Goal: Task Accomplishment & Management: Use online tool/utility

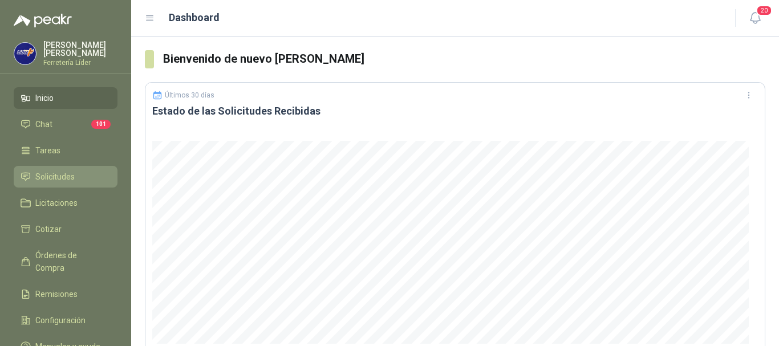
click at [64, 176] on span "Solicitudes" at bounding box center [54, 177] width 39 height 13
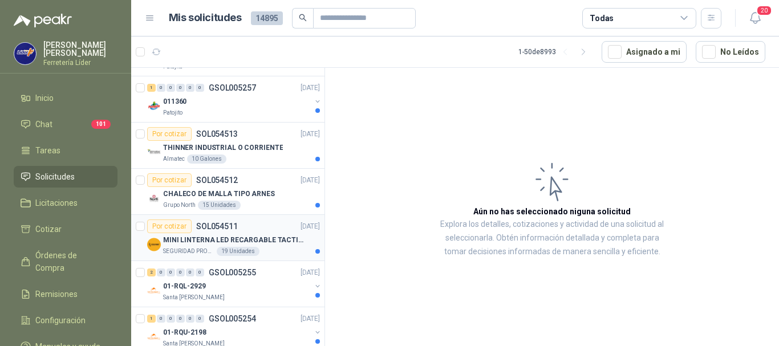
scroll to position [742, 0]
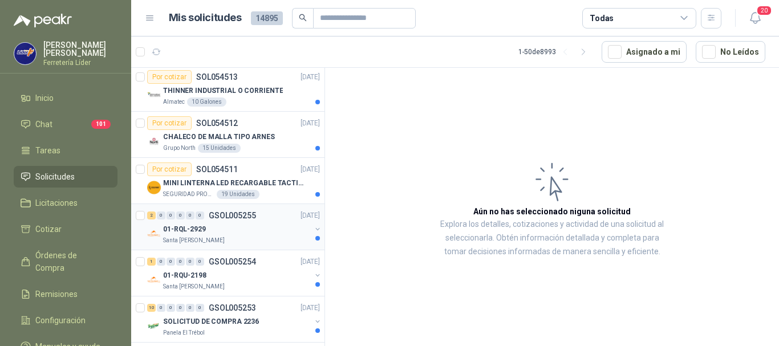
click at [246, 217] on p "GSOL005255" at bounding box center [232, 216] width 47 height 8
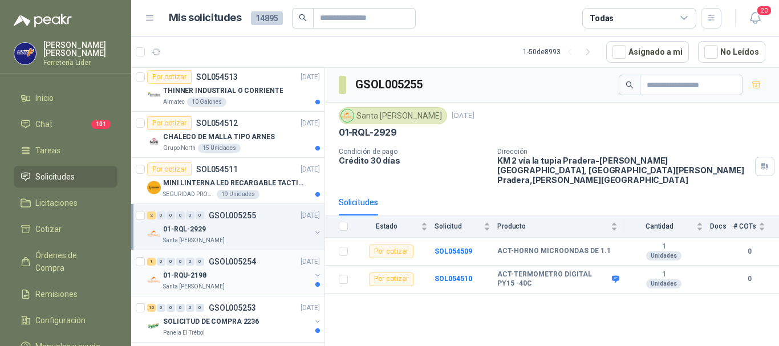
click at [234, 266] on p "GSOL005254" at bounding box center [232, 262] width 47 height 8
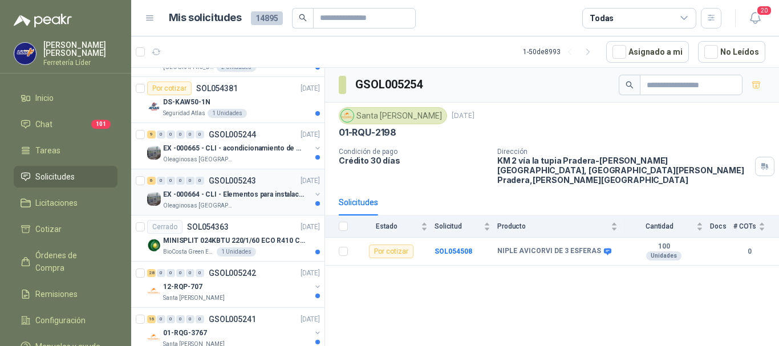
scroll to position [1711, 0]
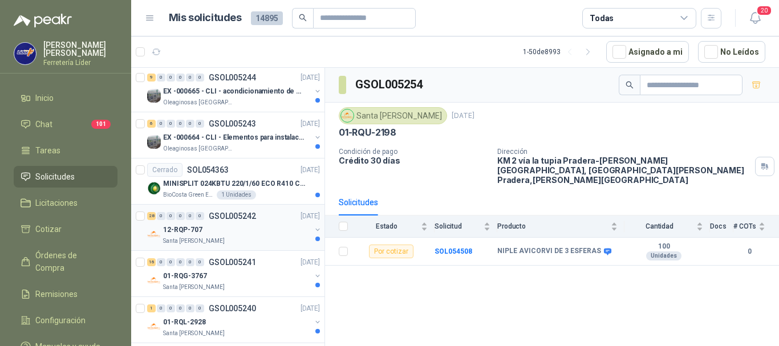
click at [251, 241] on div "Santa [PERSON_NAME]" at bounding box center [237, 241] width 148 height 9
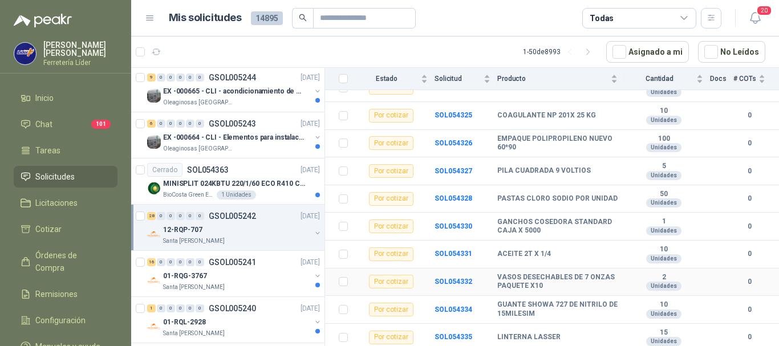
scroll to position [228, 0]
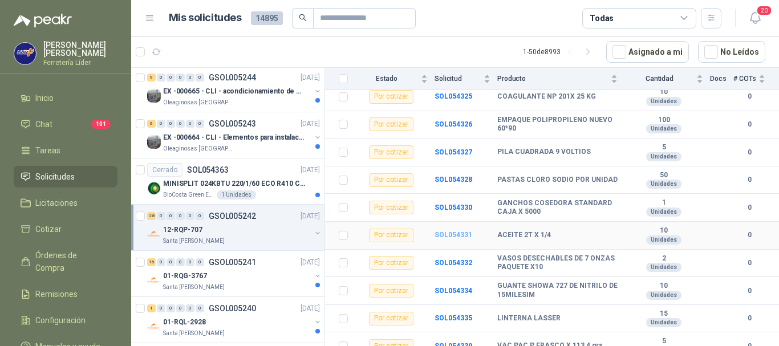
click at [460, 231] on b "SOL054331" at bounding box center [454, 235] width 38 height 8
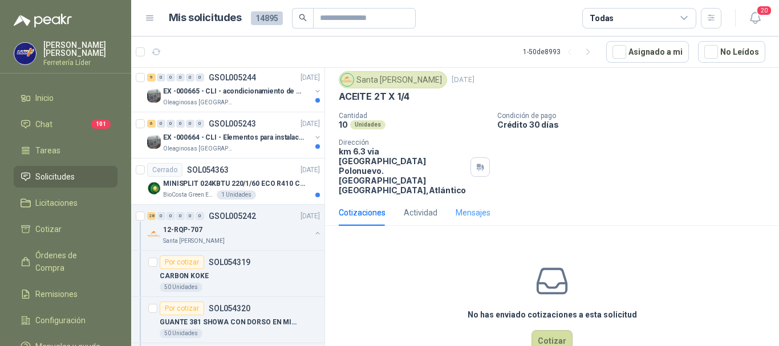
scroll to position [45, 0]
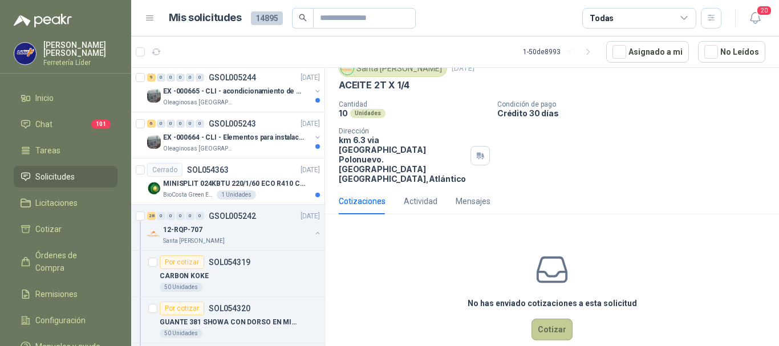
click at [552, 319] on button "Cotizar" at bounding box center [552, 330] width 41 height 22
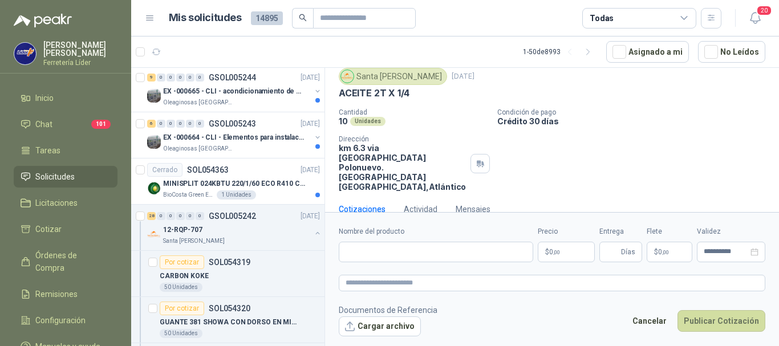
scroll to position [37, 0]
click at [415, 252] on input "Nombre del producto" at bounding box center [436, 252] width 195 height 21
type input "**********"
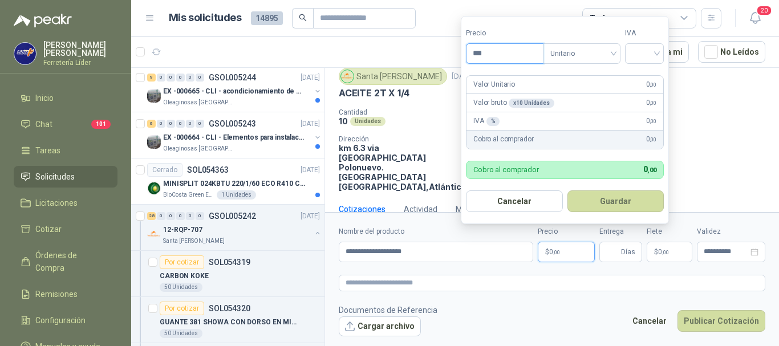
click at [521, 54] on input "***" at bounding box center [505, 53] width 77 height 19
type input "********"
click at [569, 191] on button "Guardar" at bounding box center [618, 202] width 98 height 22
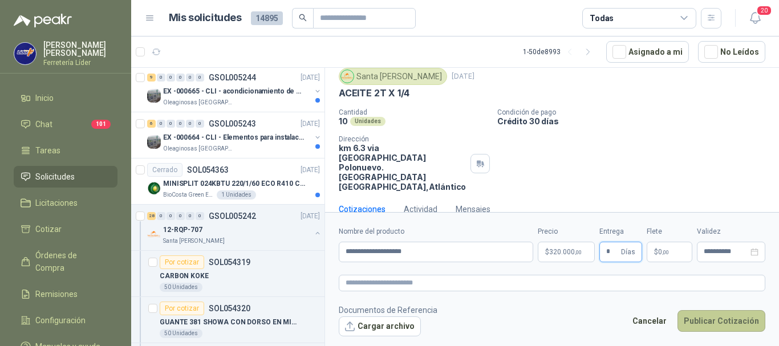
type input "*"
click at [729, 325] on button "Publicar Cotización" at bounding box center [722, 321] width 88 height 22
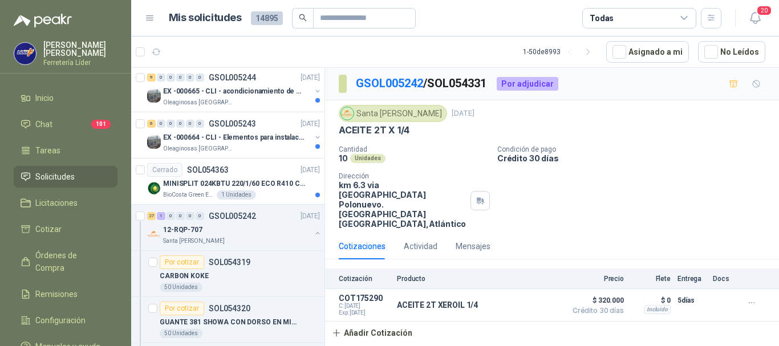
scroll to position [0, 0]
click at [399, 83] on link "GSOL005242" at bounding box center [389, 83] width 67 height 14
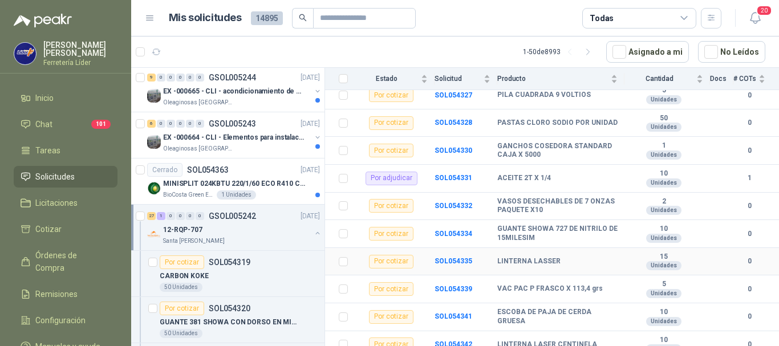
scroll to position [342, 0]
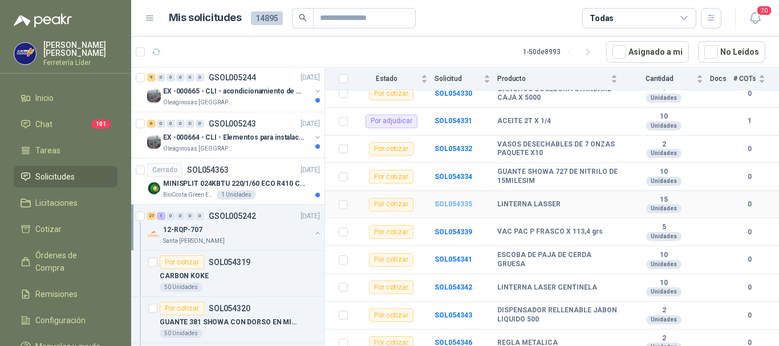
click at [450, 200] on b "SOL054335" at bounding box center [454, 204] width 38 height 8
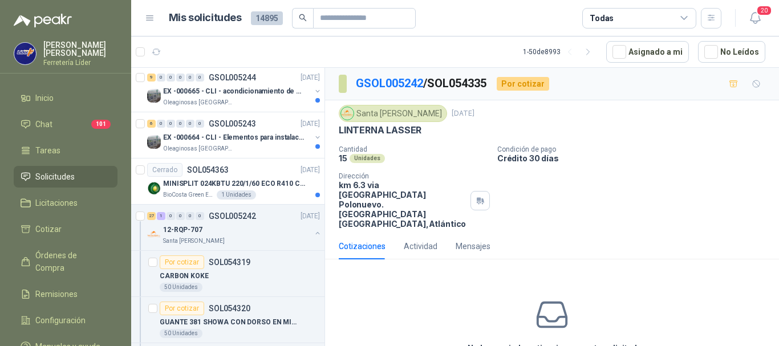
scroll to position [45, 0]
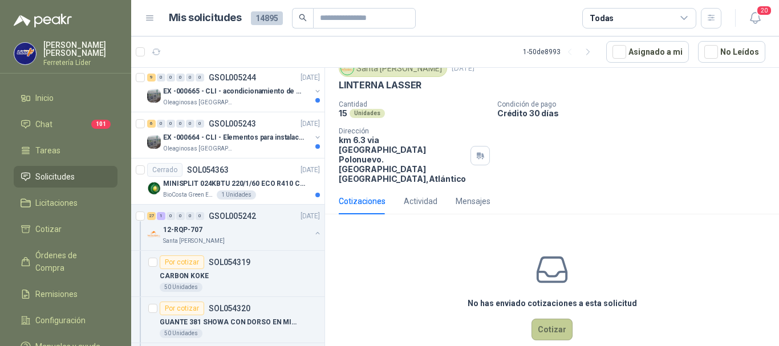
click at [549, 319] on button "Cotizar" at bounding box center [552, 330] width 41 height 22
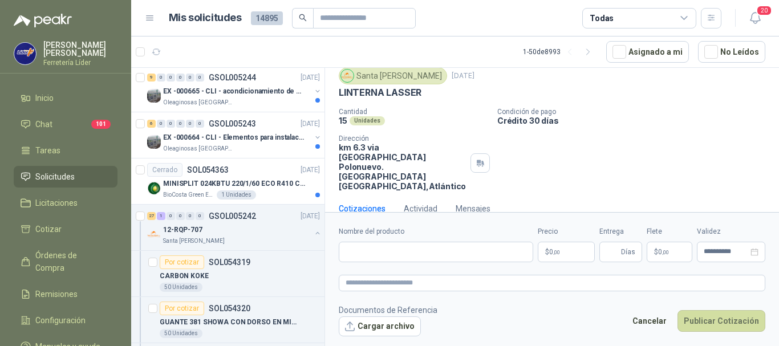
scroll to position [37, 0]
paste input "**********"
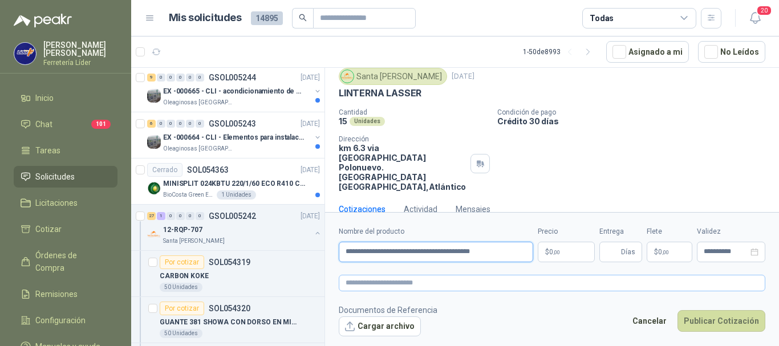
type input "**********"
click at [408, 287] on textarea at bounding box center [552, 283] width 427 height 17
paste textarea "**********"
type textarea "**********"
click at [554, 252] on span ",00" at bounding box center [556, 252] width 7 height 6
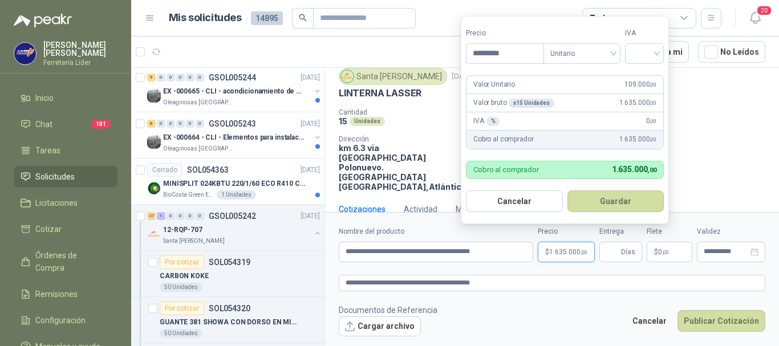
type input "*********"
click at [569, 191] on button "Guardar" at bounding box center [618, 202] width 98 height 22
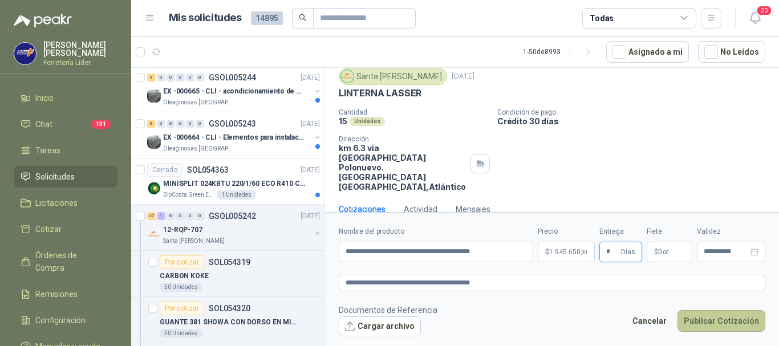
type input "*"
click at [720, 325] on button "Publicar Cotización" at bounding box center [722, 321] width 88 height 22
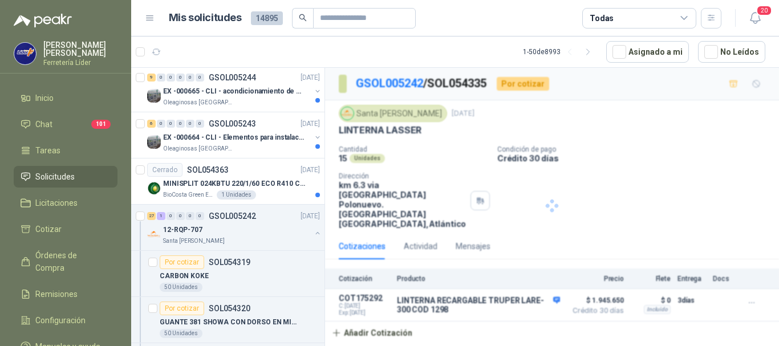
scroll to position [0, 0]
click at [376, 84] on link "GSOL005242" at bounding box center [389, 83] width 67 height 14
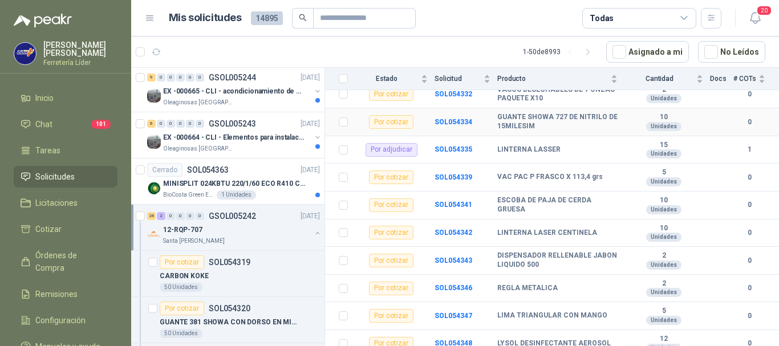
scroll to position [399, 0]
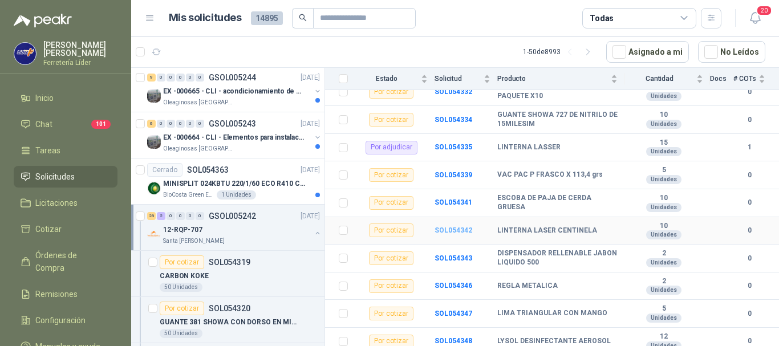
click at [468, 226] on b "SOL054342" at bounding box center [454, 230] width 38 height 8
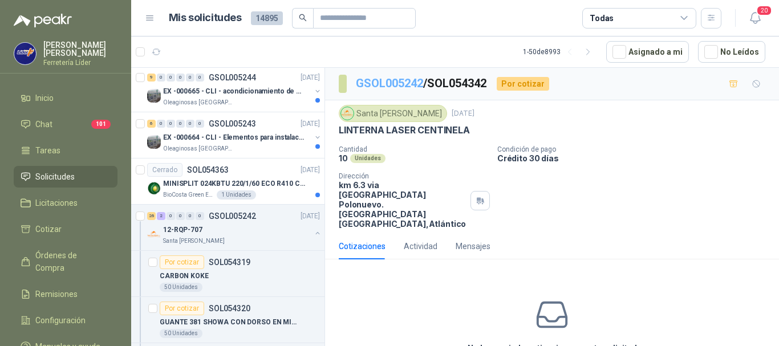
click at [374, 87] on link "GSOL005242" at bounding box center [389, 83] width 67 height 14
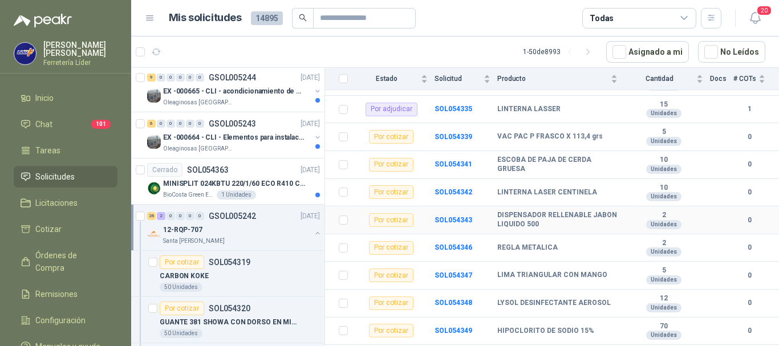
scroll to position [456, 0]
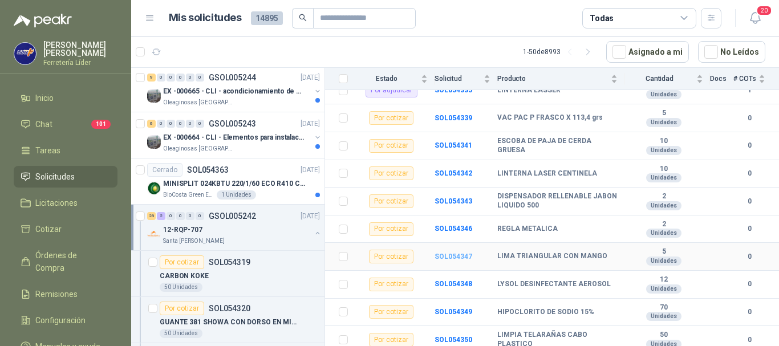
click at [463, 253] on b "SOL054347" at bounding box center [454, 257] width 38 height 8
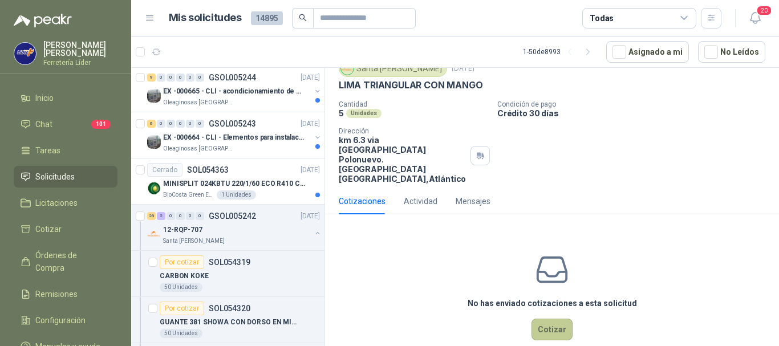
click at [544, 319] on button "Cotizar" at bounding box center [552, 330] width 41 height 22
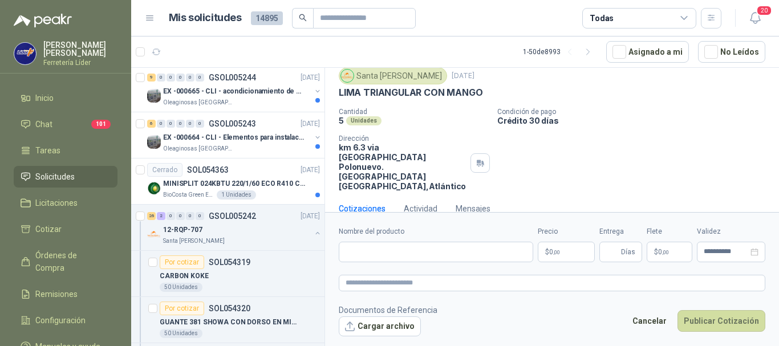
scroll to position [37, 0]
click at [371, 249] on input "Nombre del producto" at bounding box center [436, 252] width 195 height 21
type input "**********"
click at [562, 251] on p "$ 0 ,00" at bounding box center [566, 252] width 57 height 21
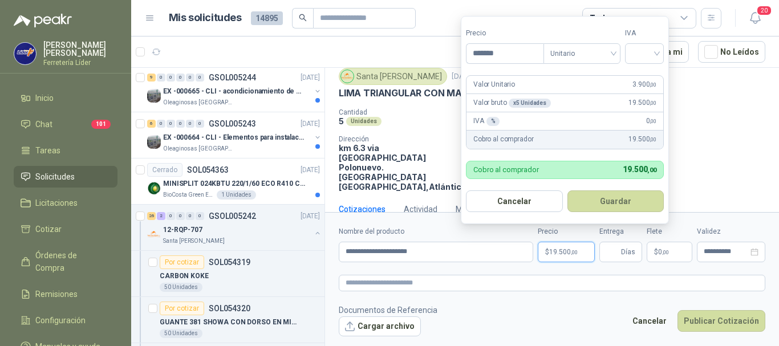
type input "*******"
click at [569, 191] on button "Guardar" at bounding box center [618, 202] width 98 height 22
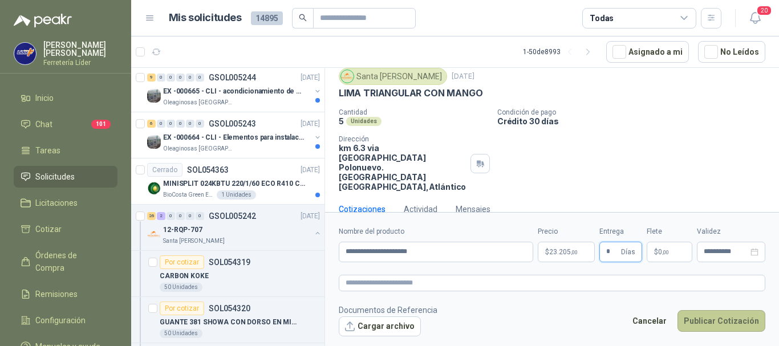
type input "*"
click at [708, 317] on button "Publicar Cotización" at bounding box center [722, 321] width 88 height 22
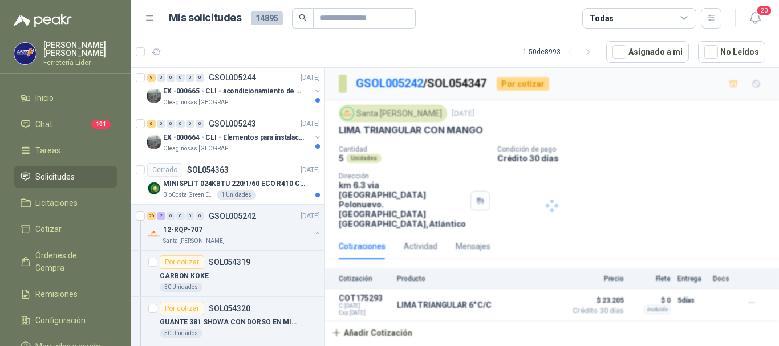
scroll to position [0, 0]
click at [401, 86] on link "GSOL005242" at bounding box center [389, 83] width 67 height 14
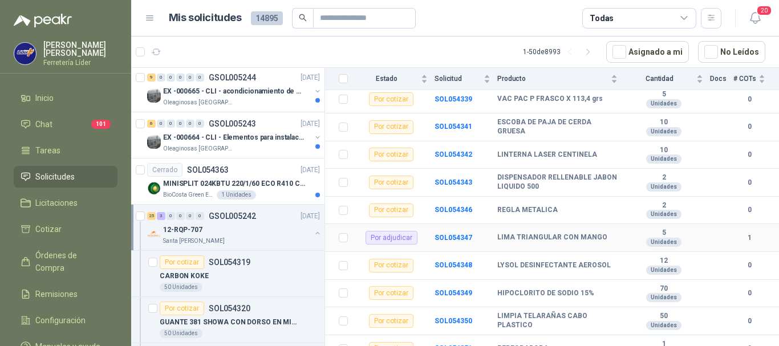
scroll to position [418, 0]
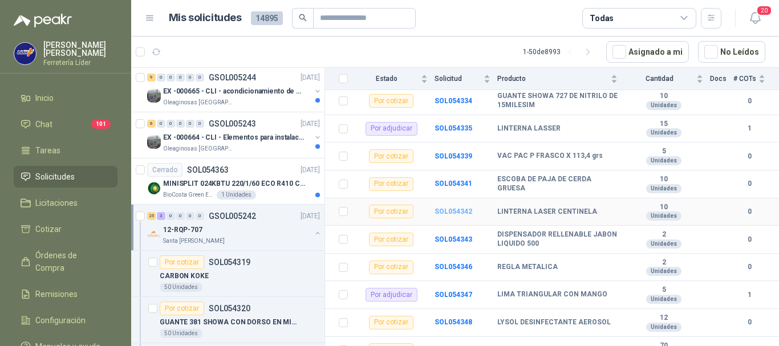
click at [461, 208] on b "SOL054342" at bounding box center [454, 212] width 38 height 8
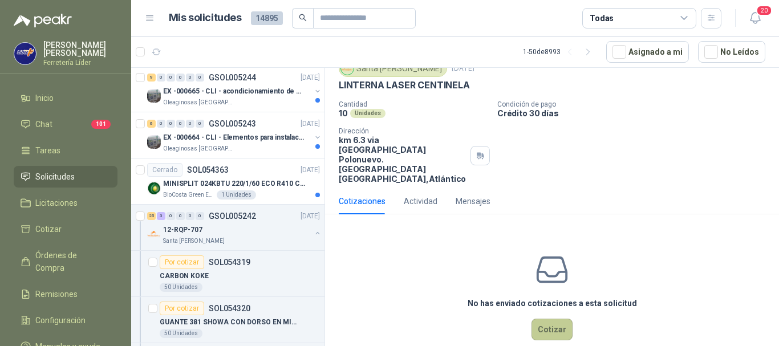
click at [546, 319] on button "Cotizar" at bounding box center [552, 330] width 41 height 22
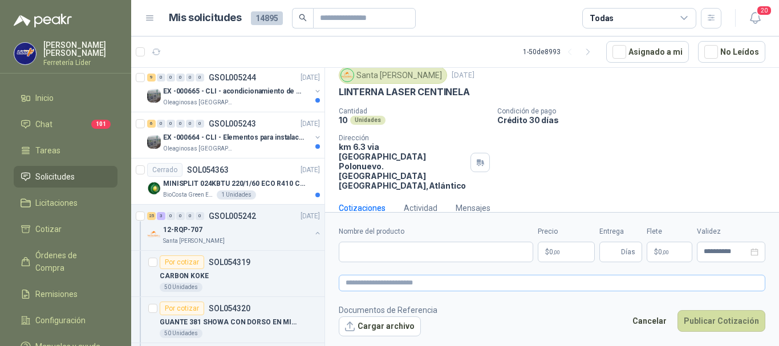
scroll to position [37, 0]
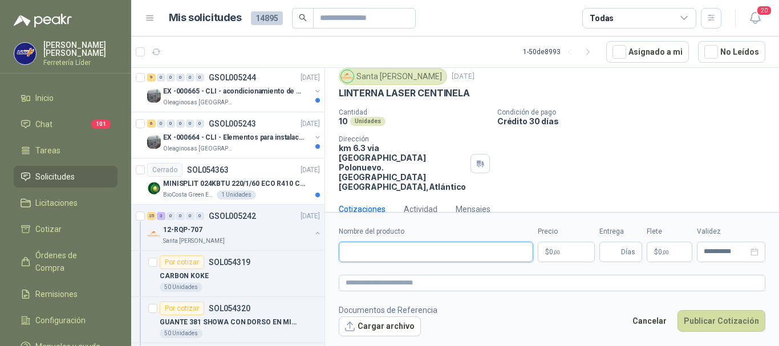
click at [421, 256] on input "Nombre del producto" at bounding box center [436, 252] width 195 height 21
type input "**********"
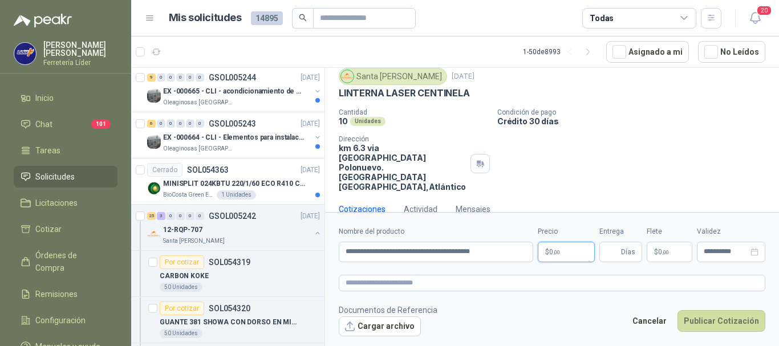
click at [569, 257] on p "$ 0 ,00" at bounding box center [566, 252] width 57 height 21
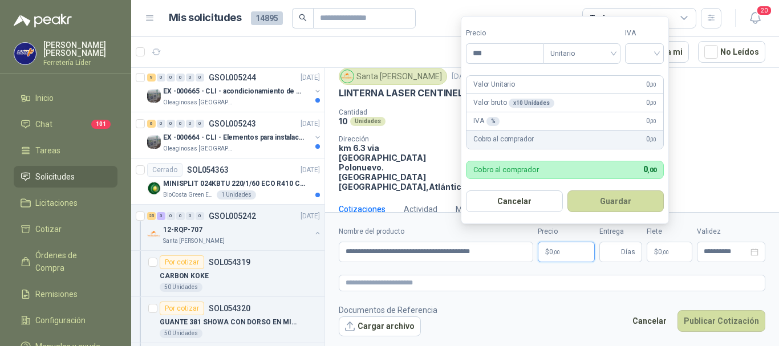
click at [476, 326] on footer "Documentos de Referencia Cargar archivo Cancelar Publicar Cotización" at bounding box center [552, 320] width 427 height 33
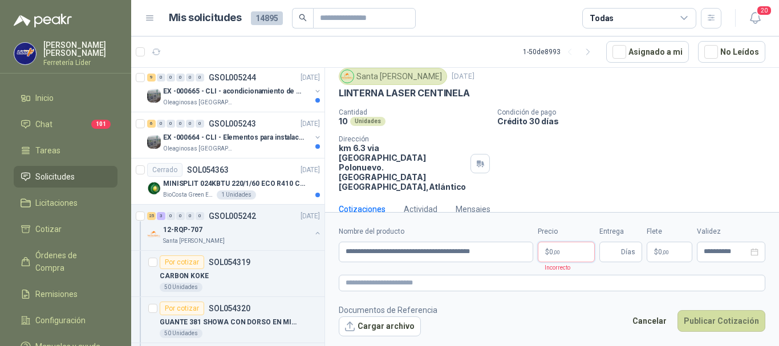
click at [574, 249] on p "$ 0 ,00" at bounding box center [566, 252] width 57 height 21
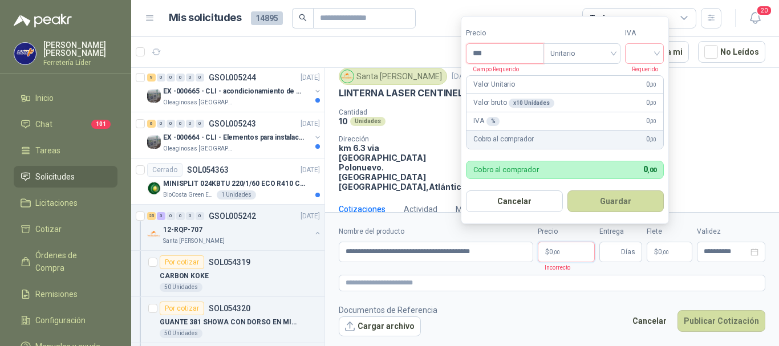
drag, startPoint x: 501, startPoint y: 46, endPoint x: 501, endPoint y: 53, distance: 6.8
click at [501, 52] on input "***" at bounding box center [505, 53] width 77 height 19
type input "*********"
click at [569, 191] on button "Guardar" at bounding box center [618, 202] width 98 height 22
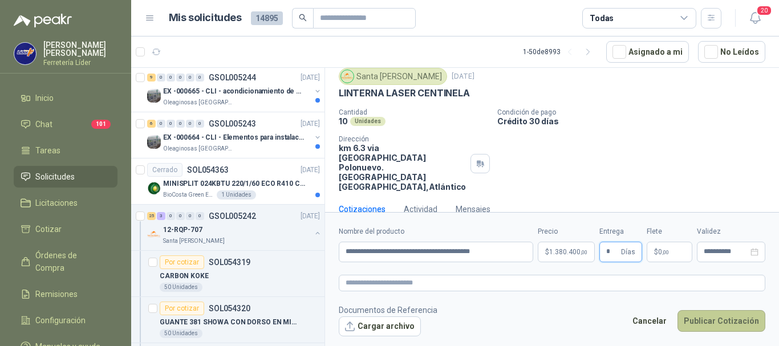
type input "*"
click at [727, 313] on button "Publicar Cotización" at bounding box center [722, 321] width 88 height 22
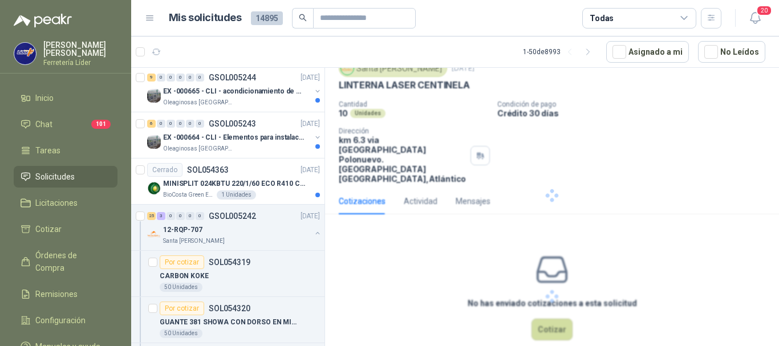
scroll to position [0, 0]
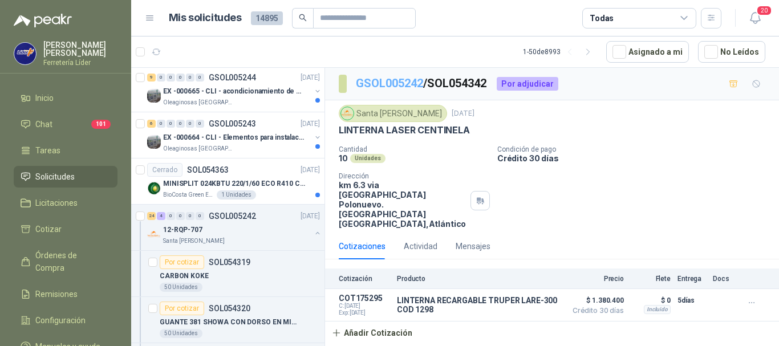
click at [390, 84] on link "GSOL005242" at bounding box center [389, 83] width 67 height 14
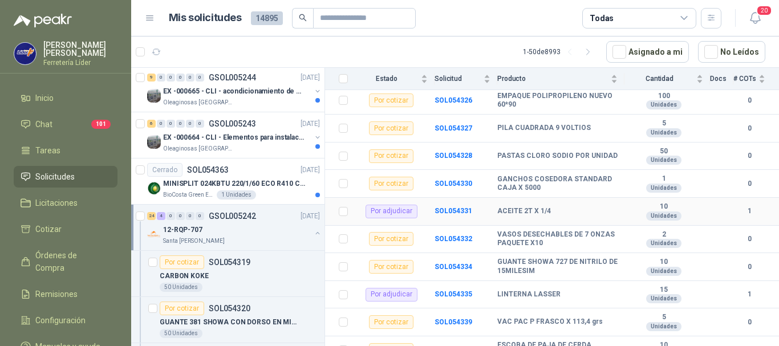
scroll to position [285, 0]
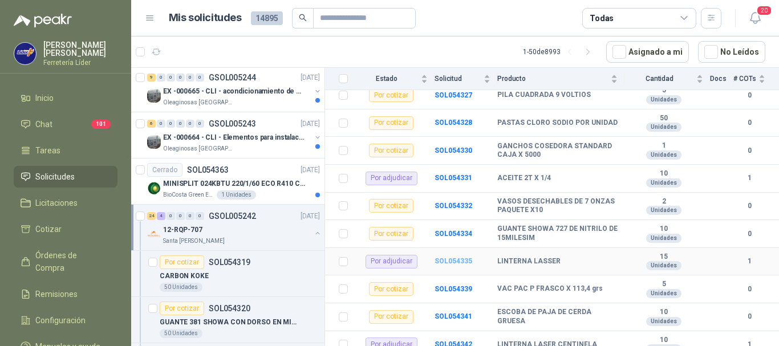
click at [459, 257] on b "SOL054335" at bounding box center [454, 261] width 38 height 8
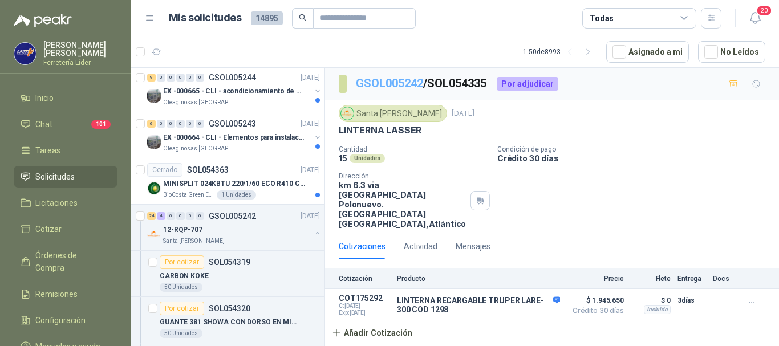
click at [391, 82] on link "GSOL005242" at bounding box center [389, 83] width 67 height 14
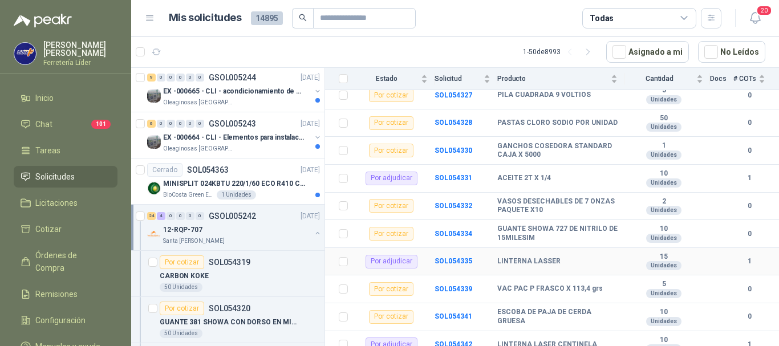
scroll to position [342, 0]
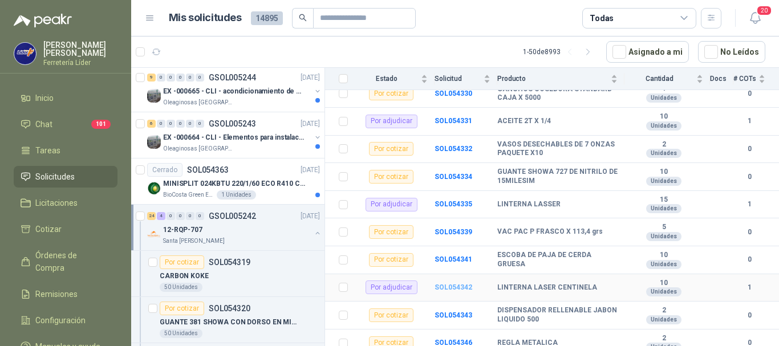
click at [451, 283] on b "SOL054342" at bounding box center [454, 287] width 38 height 8
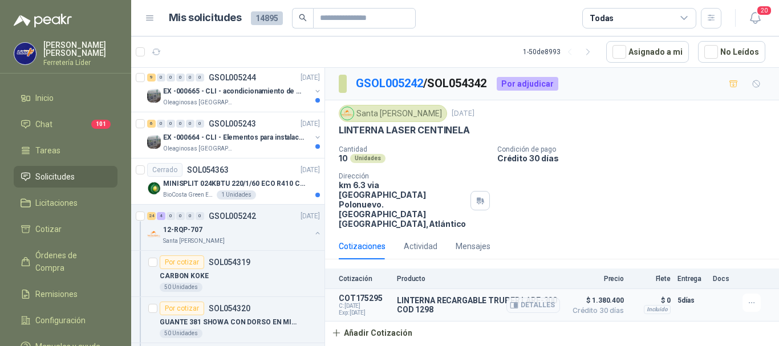
click at [600, 294] on span "$ 1.380.400" at bounding box center [595, 301] width 57 height 14
click at [758, 294] on button "button" at bounding box center [752, 303] width 18 height 18
click at [690, 236] on button "Editar" at bounding box center [728, 238] width 91 height 18
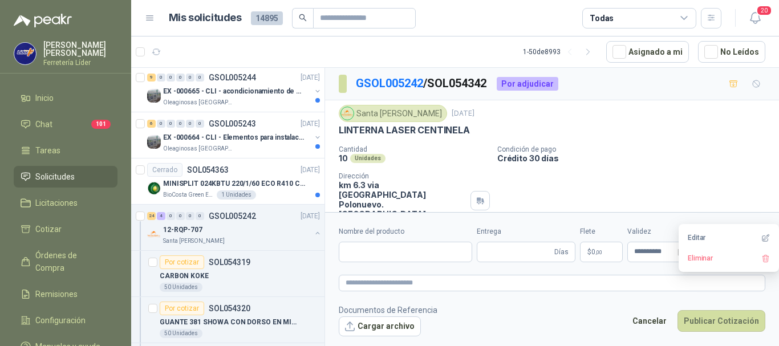
type input "**********"
type input "*"
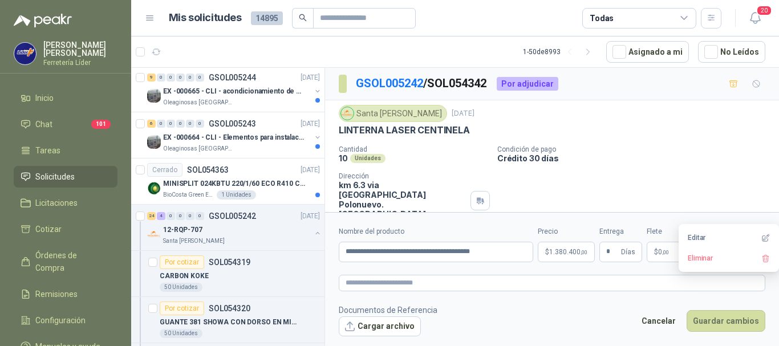
click at [577, 258] on p "$ 1.380.400 ,00" at bounding box center [566, 252] width 57 height 21
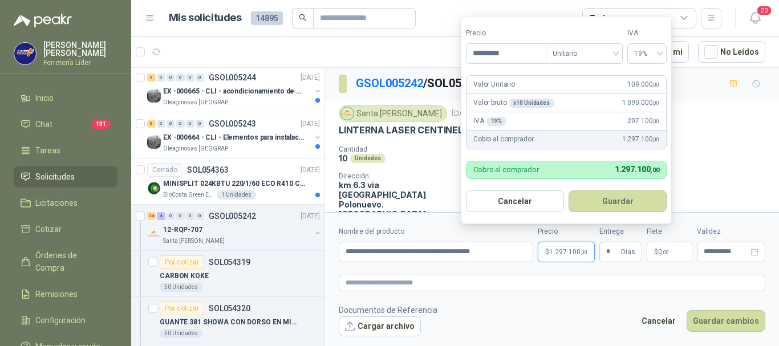
type input "*********"
click at [633, 199] on button "Guardar" at bounding box center [618, 202] width 98 height 22
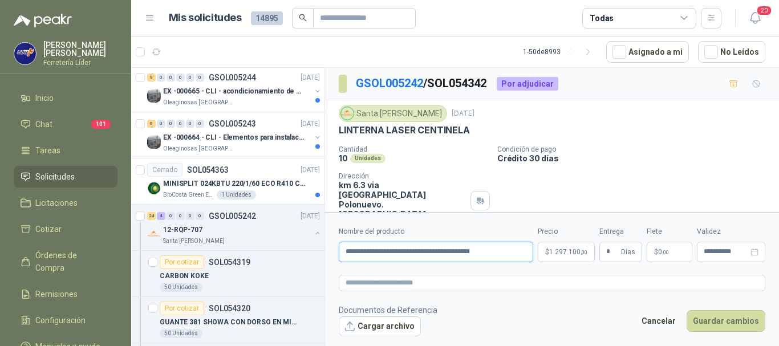
drag, startPoint x: 512, startPoint y: 251, endPoint x: 347, endPoint y: 251, distance: 165.4
click at [347, 251] on input "**********" at bounding box center [436, 252] width 195 height 21
click at [392, 333] on button "Cargar archivo" at bounding box center [380, 327] width 82 height 21
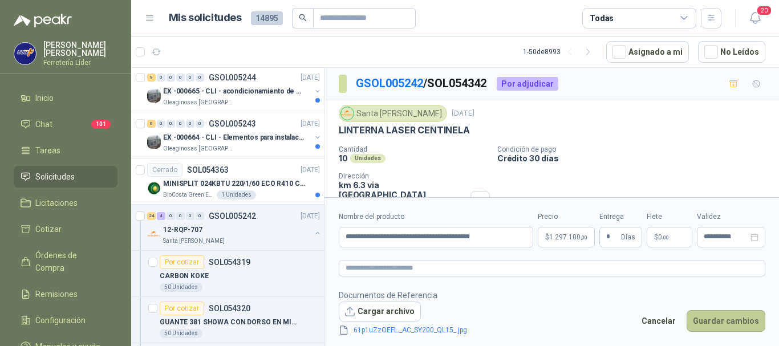
click at [730, 326] on button "Guardar cambios" at bounding box center [726, 321] width 79 height 22
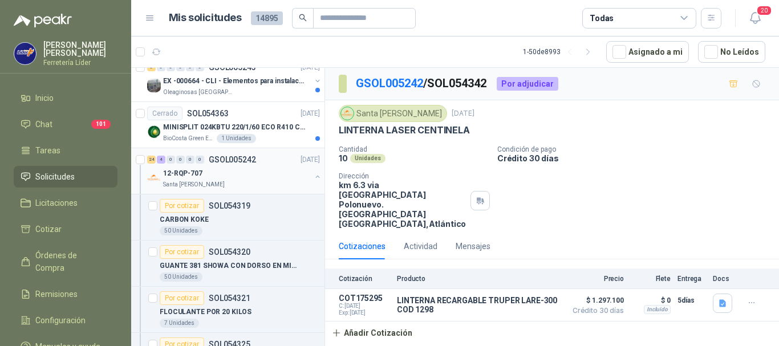
scroll to position [1768, 0]
click at [380, 80] on link "GSOL005242" at bounding box center [389, 83] width 67 height 14
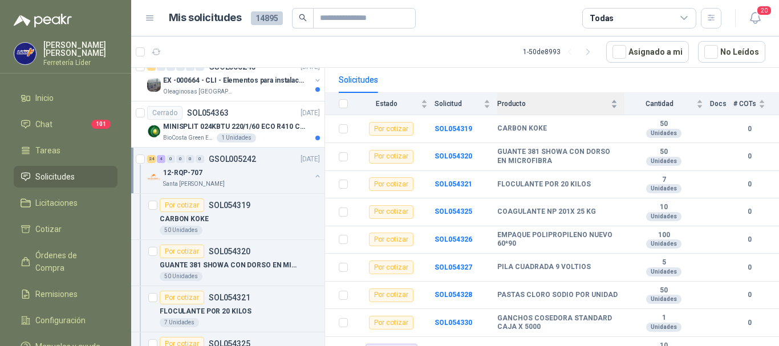
scroll to position [114, 0]
click at [295, 170] on div "12-RQP-707" at bounding box center [237, 173] width 148 height 14
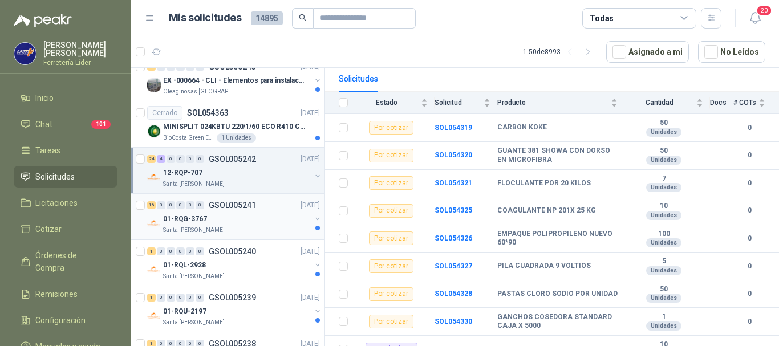
scroll to position [4, 0]
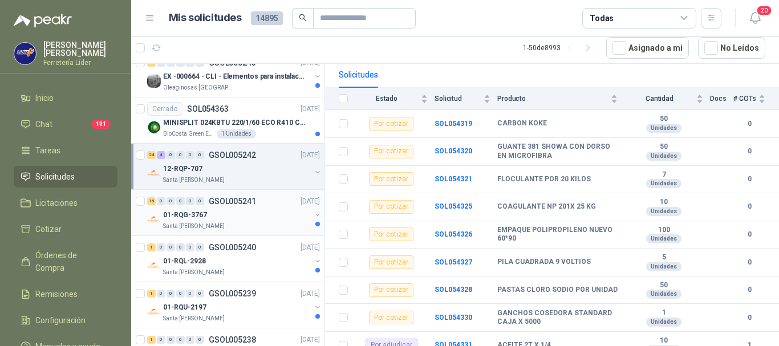
click at [255, 216] on div "01-RQG-3767" at bounding box center [237, 215] width 148 height 14
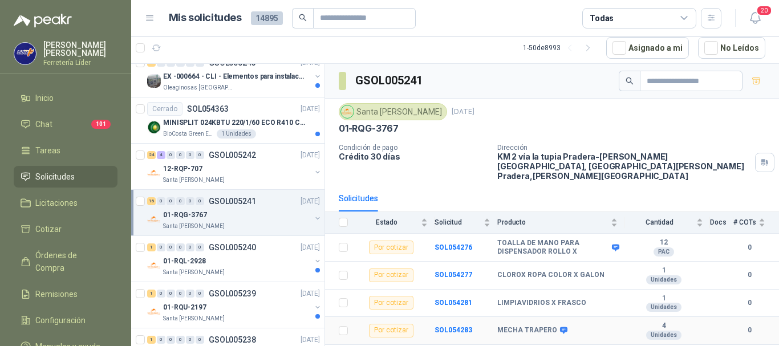
scroll to position [114, 0]
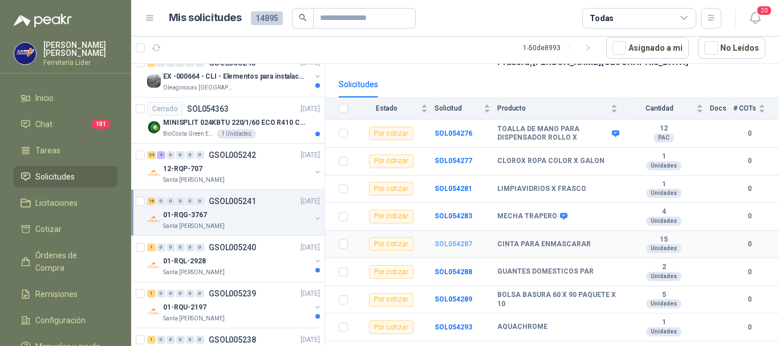
click at [456, 240] on b "SOL054287" at bounding box center [454, 244] width 38 height 8
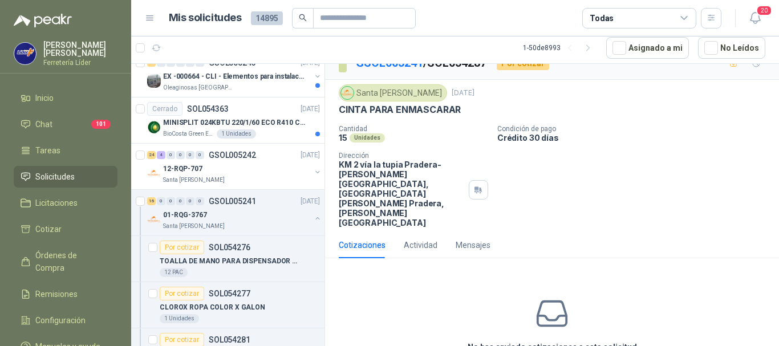
scroll to position [45, 0]
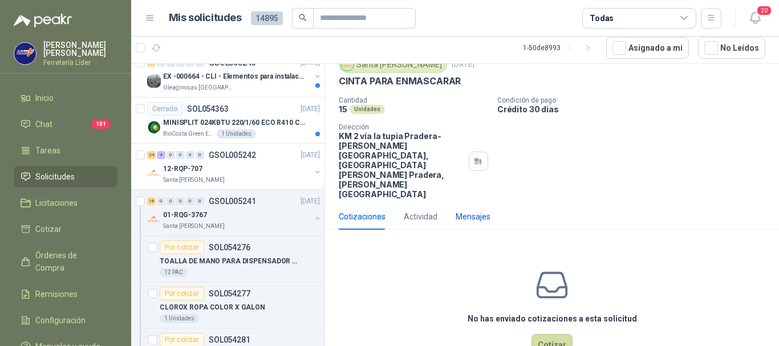
click at [472, 210] on div "Mensajes" at bounding box center [473, 216] width 35 height 13
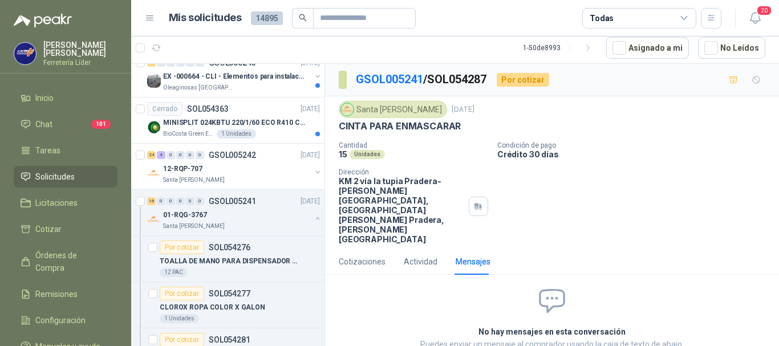
scroll to position [31, 0]
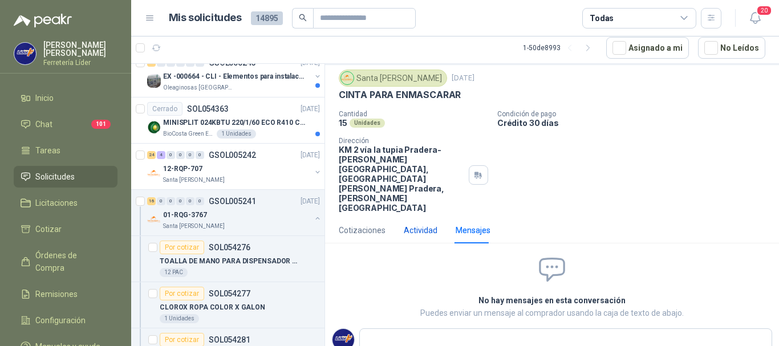
click at [422, 224] on div "Actividad" at bounding box center [421, 230] width 34 height 13
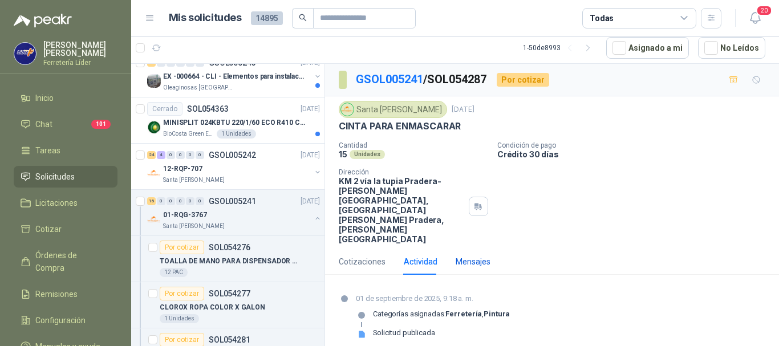
click at [468, 256] on div "Mensajes" at bounding box center [473, 262] width 35 height 13
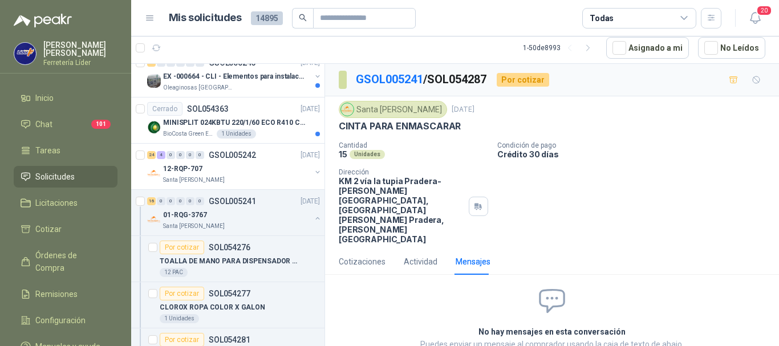
scroll to position [31, 0]
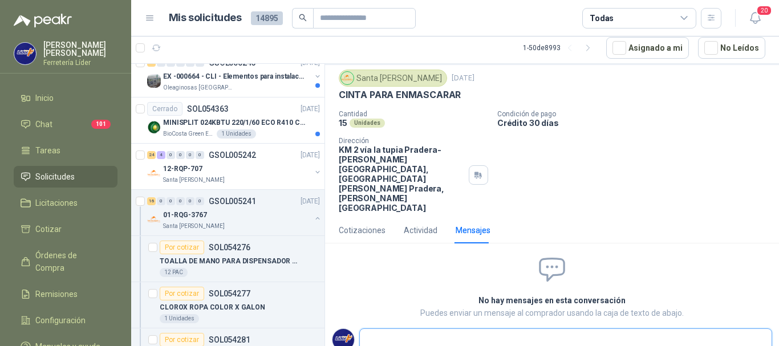
click at [415, 331] on textarea at bounding box center [566, 344] width 412 height 26
type textarea "*"
type textarea "**"
type textarea "****"
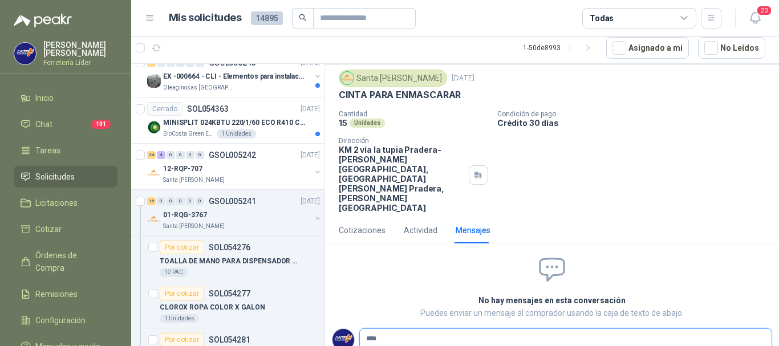
type textarea "*****"
type textarea "******"
type textarea "********"
type textarea "*********"
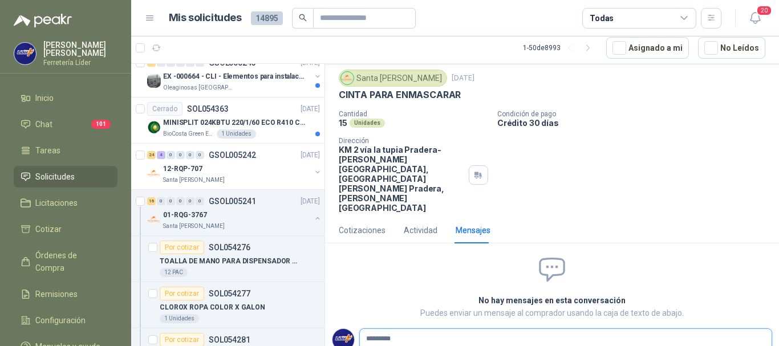
type textarea "**********"
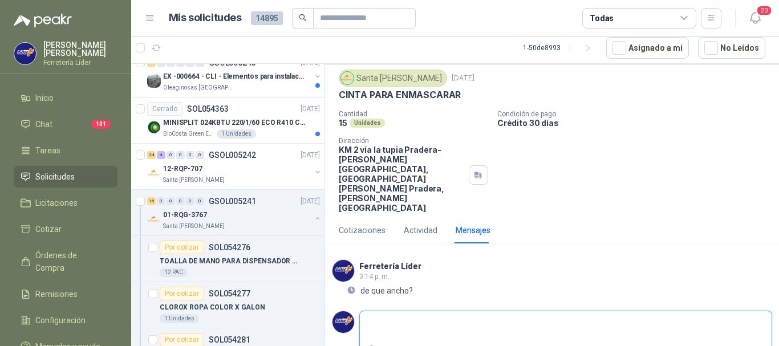
scroll to position [14, 0]
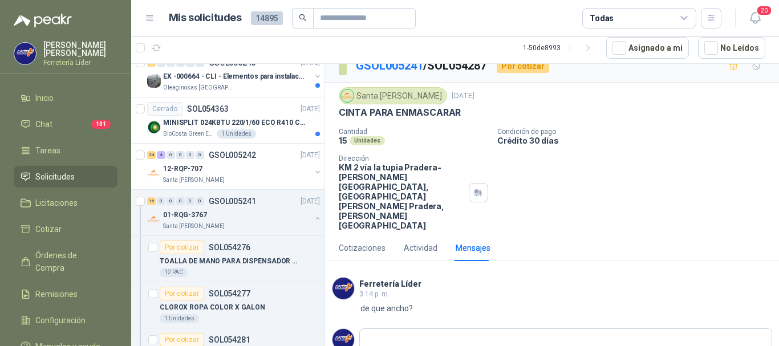
click at [598, 193] on div "Santa [PERSON_NAME] [DATE] CINTA PARA ENMASCARAR Cantidad 15 Unidades Condición…" at bounding box center [552, 159] width 454 height 152
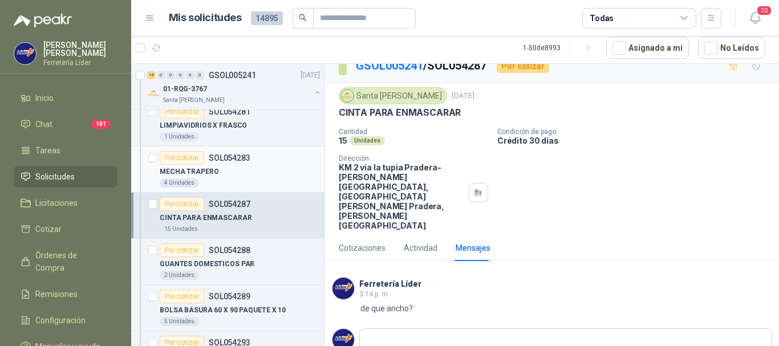
scroll to position [2053, 0]
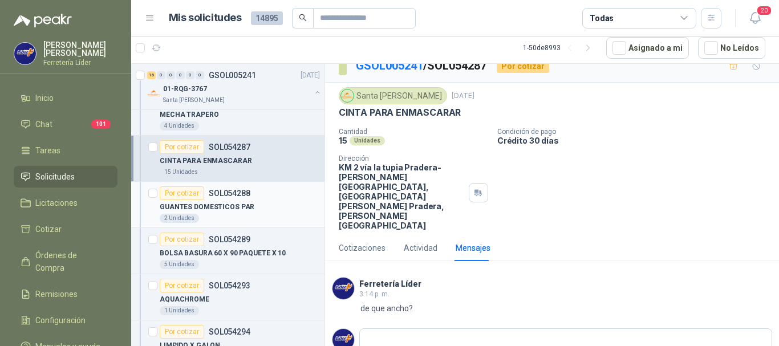
click at [252, 211] on div "GUANTES DOMESTICOS PAR" at bounding box center [240, 207] width 160 height 14
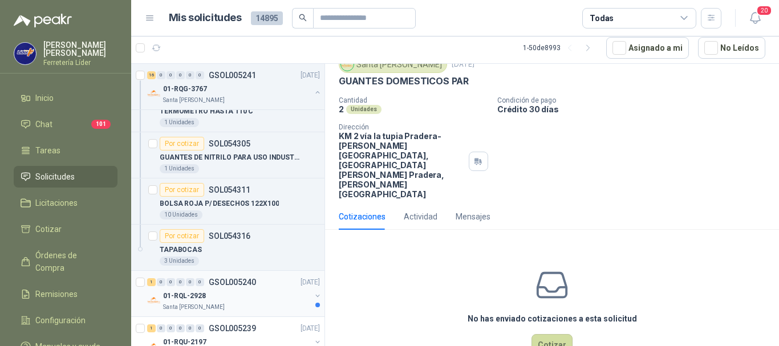
scroll to position [2453, 0]
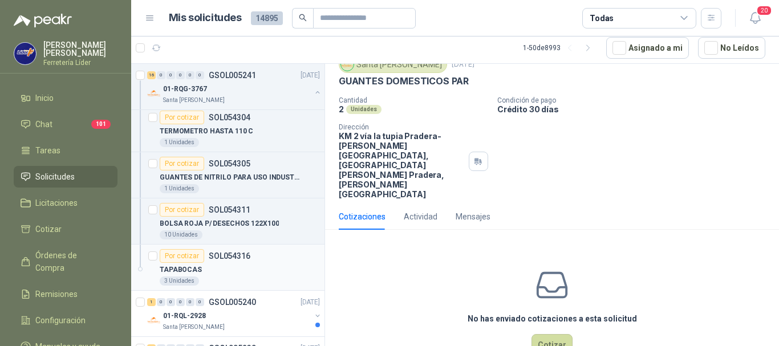
click at [265, 262] on div "Por cotizar SOL054316" at bounding box center [240, 256] width 160 height 14
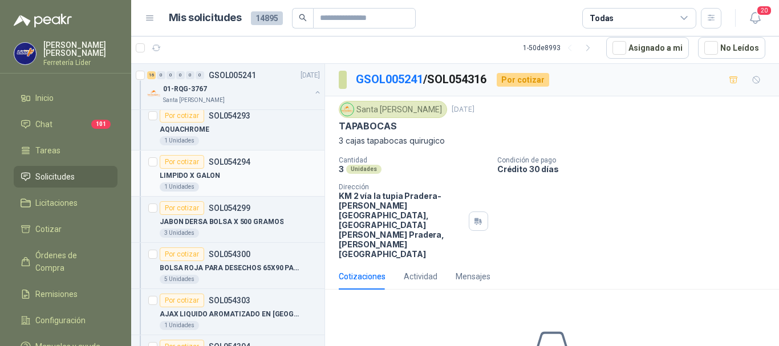
scroll to position [2167, 0]
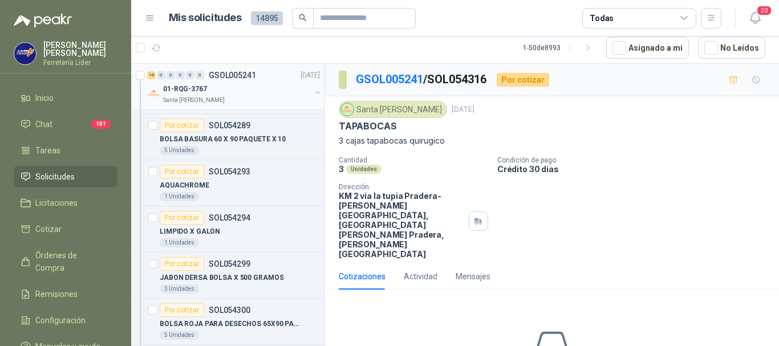
click at [313, 98] on div at bounding box center [317, 93] width 9 height 11
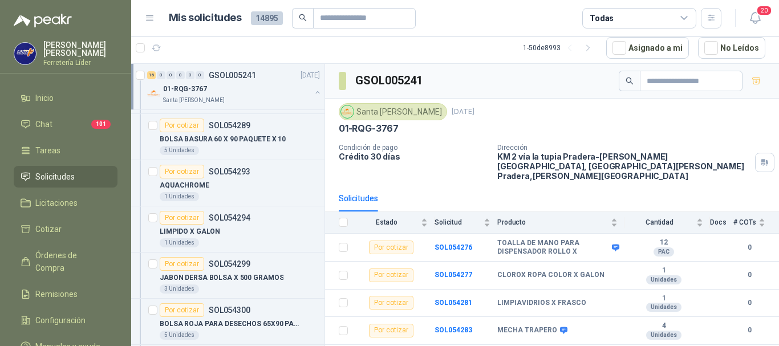
click at [313, 94] on button "button" at bounding box center [317, 92] width 9 height 9
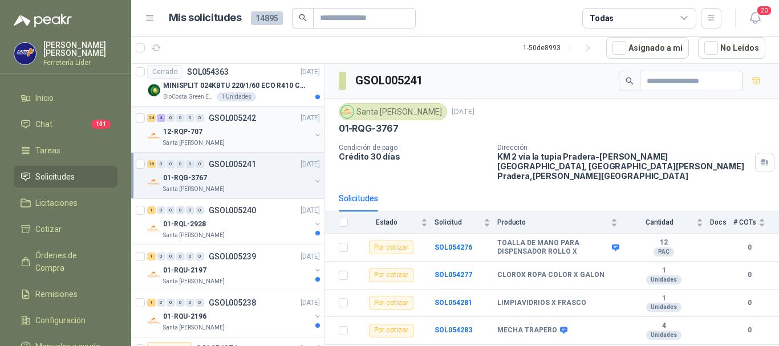
scroll to position [1825, 0]
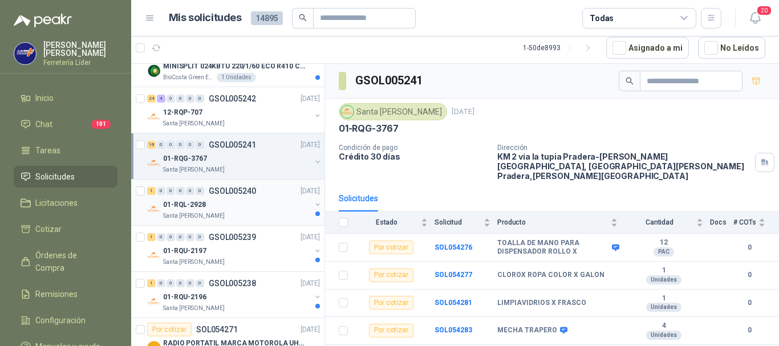
click at [249, 206] on div "01-RQL-2928" at bounding box center [237, 205] width 148 height 14
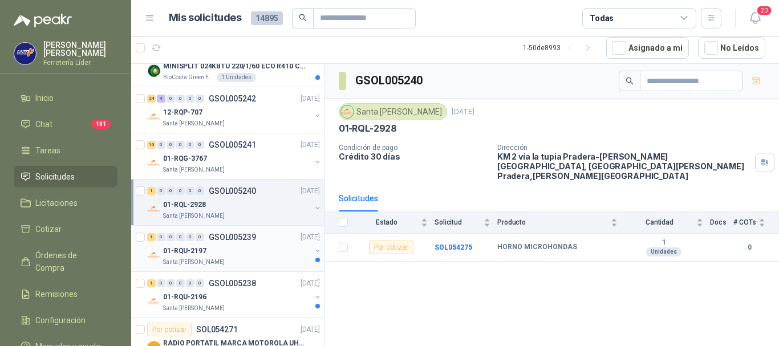
click at [265, 260] on div "Santa [PERSON_NAME]" at bounding box center [237, 262] width 148 height 9
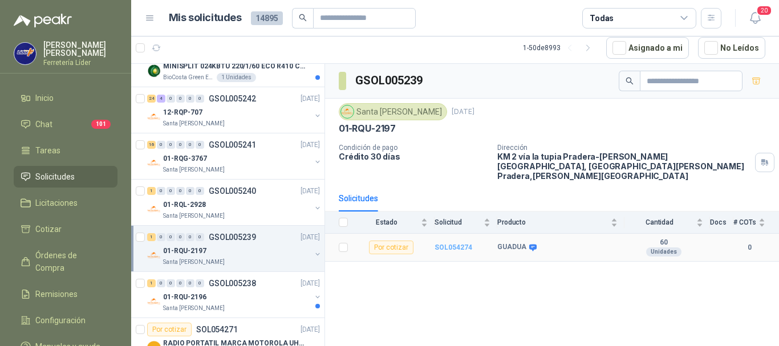
click at [461, 244] on b "SOL054274" at bounding box center [454, 248] width 38 height 8
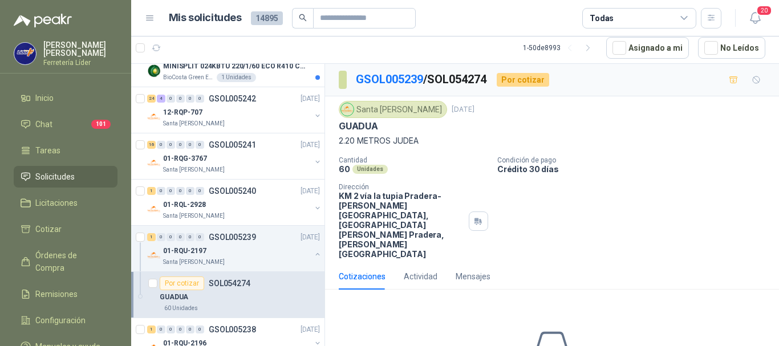
scroll to position [57, 0]
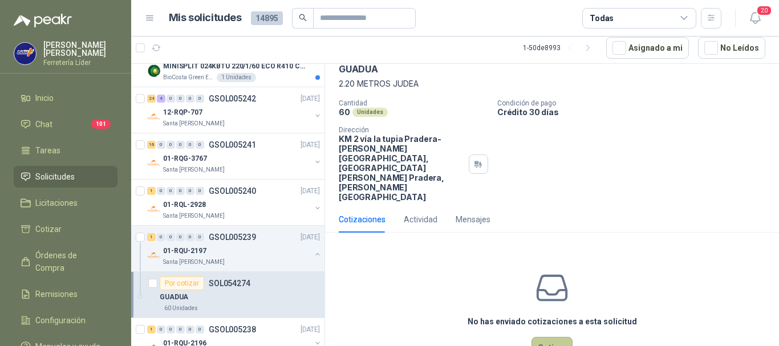
click at [537, 337] on button "Cotizar" at bounding box center [552, 348] width 41 height 22
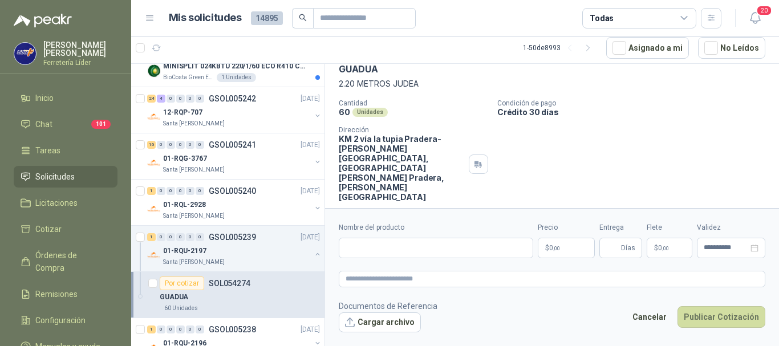
scroll to position [52, 0]
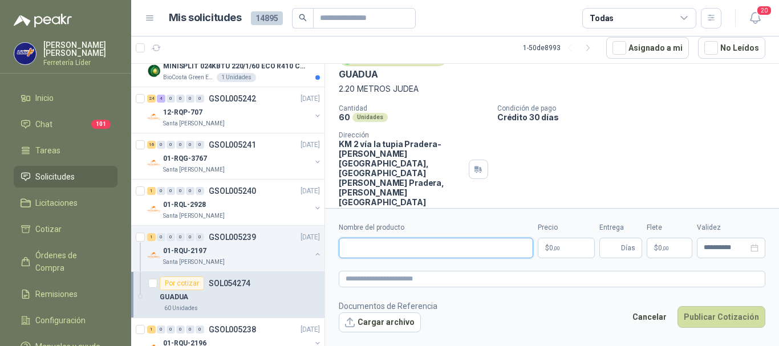
click at [412, 247] on input "Nombre del producto" at bounding box center [436, 248] width 195 height 21
type input "**********"
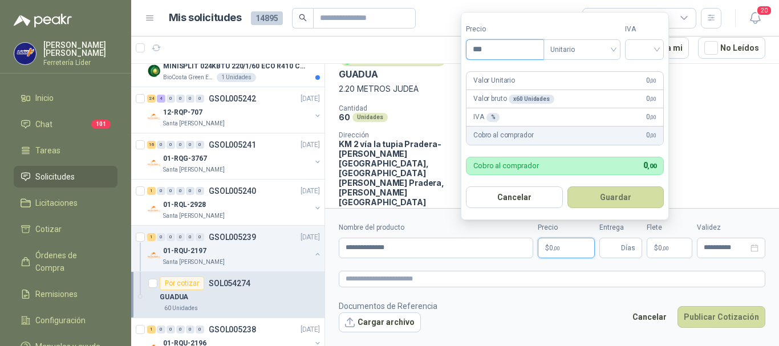
click at [502, 47] on input "***" at bounding box center [505, 49] width 77 height 19
type input "*******"
click at [643, 53] on input "search" at bounding box center [644, 48] width 25 height 17
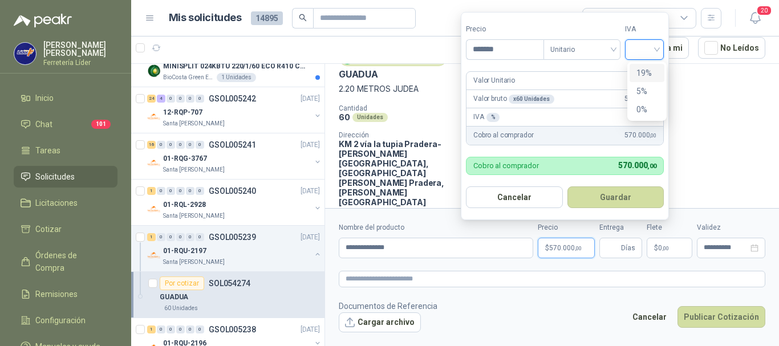
click at [642, 72] on div "19%" at bounding box center [647, 73] width 21 height 13
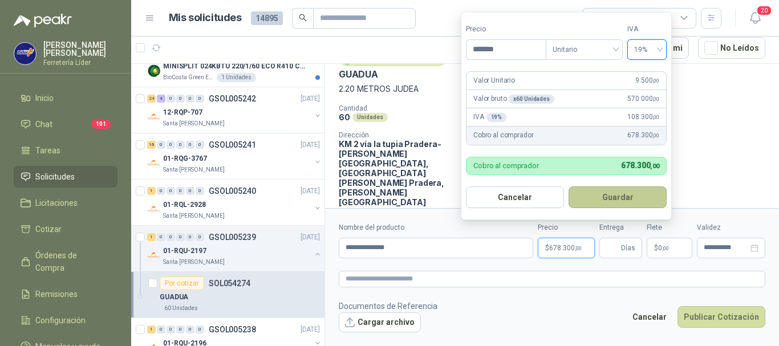
click at [622, 196] on button "Guardar" at bounding box center [618, 198] width 98 height 22
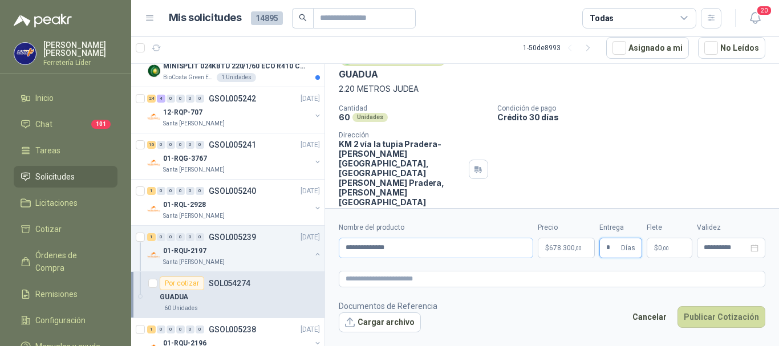
type input "*"
click at [349, 244] on input "**********" at bounding box center [436, 248] width 195 height 21
type input "**********"
click at [703, 318] on button "Publicar Cotización" at bounding box center [722, 317] width 88 height 22
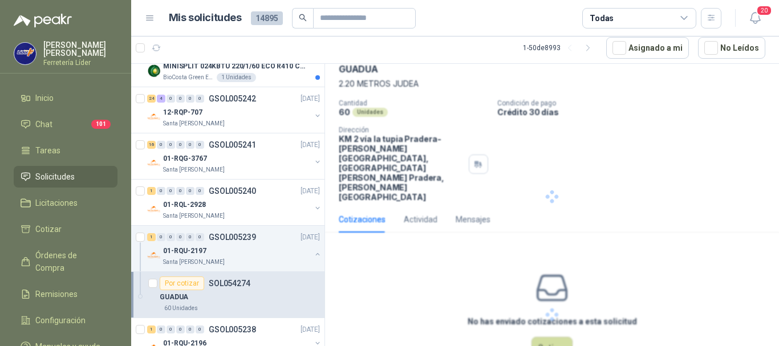
scroll to position [0, 0]
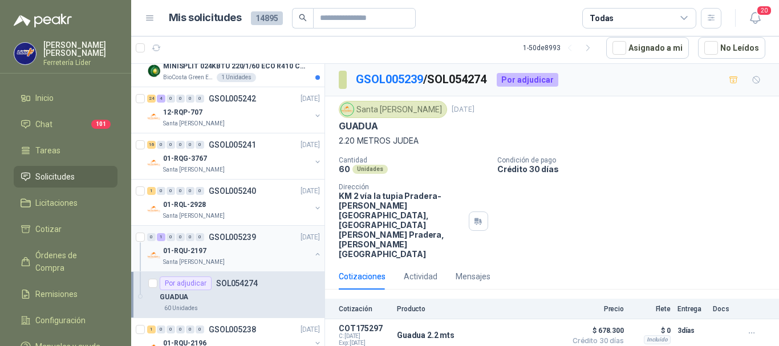
click at [313, 254] on button "button" at bounding box center [317, 254] width 9 height 9
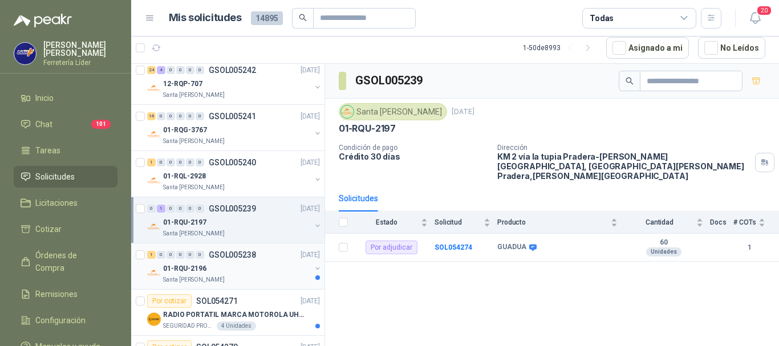
scroll to position [1882, 0]
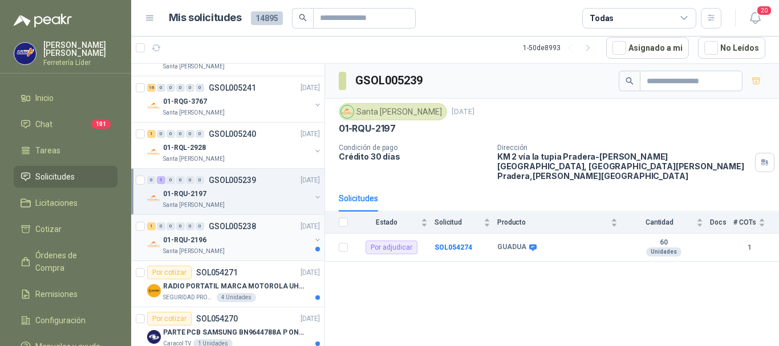
click at [273, 245] on div "01-RQU-2196" at bounding box center [237, 240] width 148 height 14
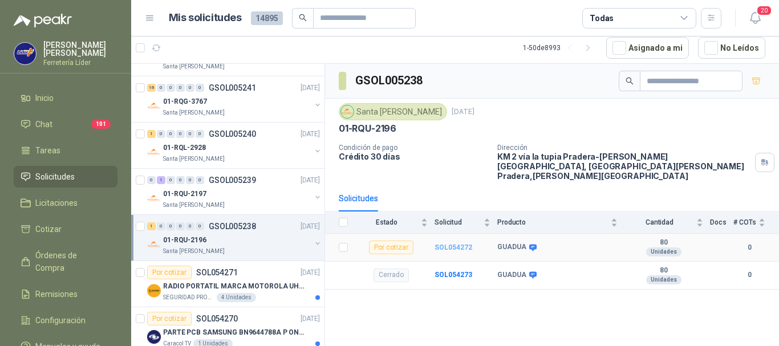
click at [459, 244] on b "SOL054272" at bounding box center [454, 248] width 38 height 8
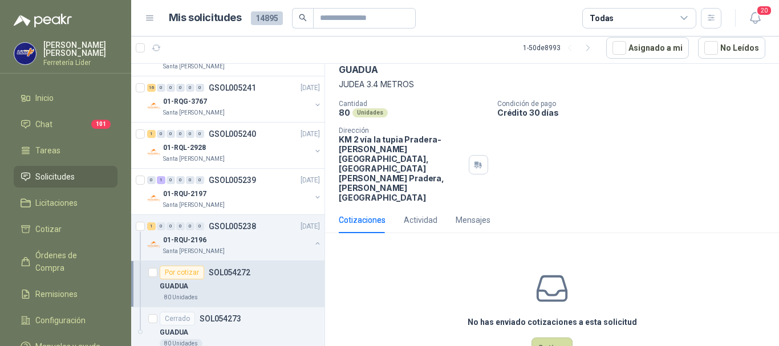
scroll to position [60, 0]
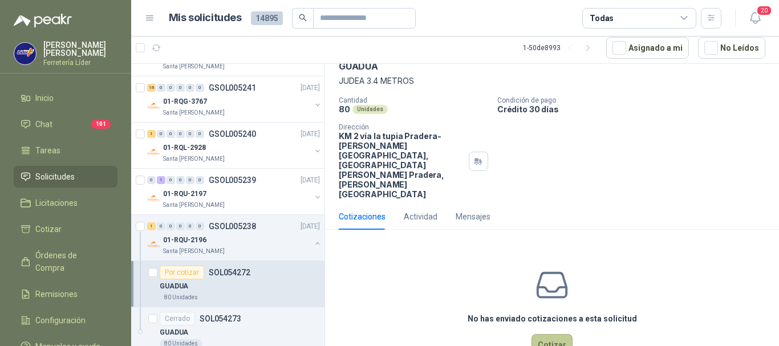
click at [550, 334] on button "Cotizar" at bounding box center [552, 345] width 41 height 22
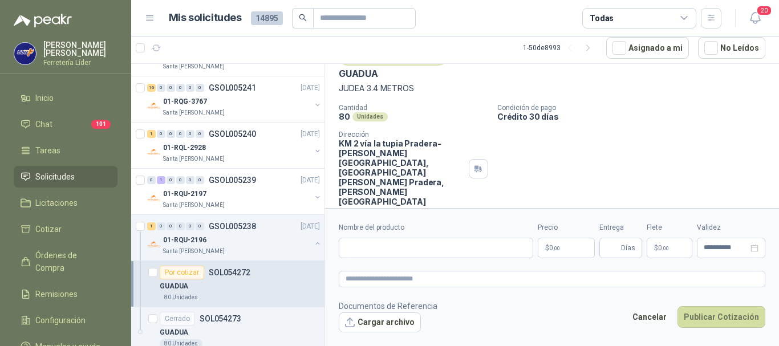
scroll to position [52, 0]
click at [415, 244] on input "Nombre del producto" at bounding box center [436, 248] width 195 height 21
type input "*"
type input "**********"
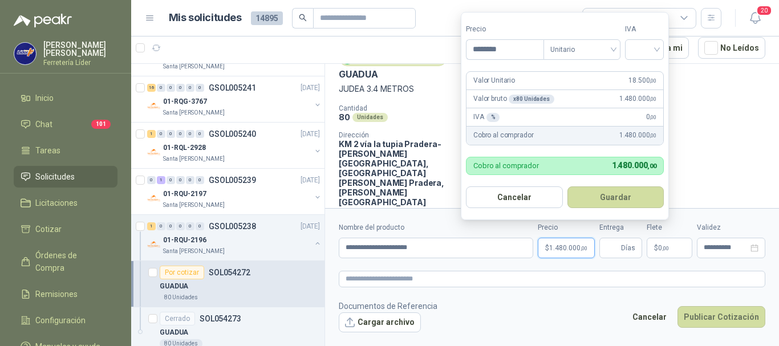
type input "********"
click at [639, 71] on div "19%" at bounding box center [647, 73] width 21 height 13
click at [615, 253] on input "Entrega" at bounding box center [612, 247] width 13 height 19
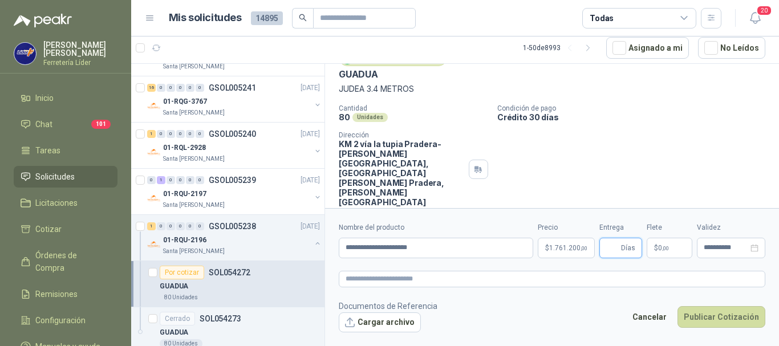
type input "*"
click at [723, 320] on button "Publicar Cotización" at bounding box center [722, 317] width 88 height 22
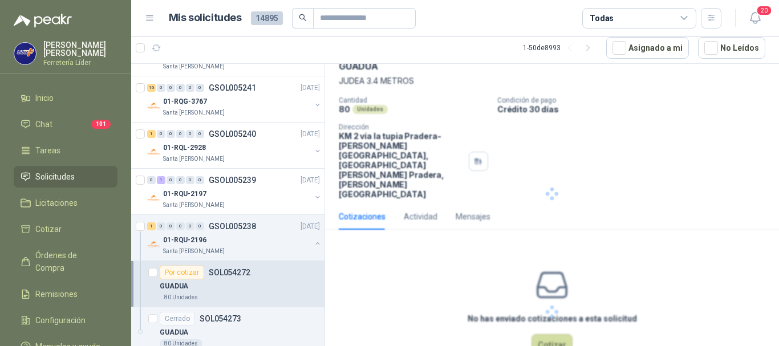
scroll to position [0, 0]
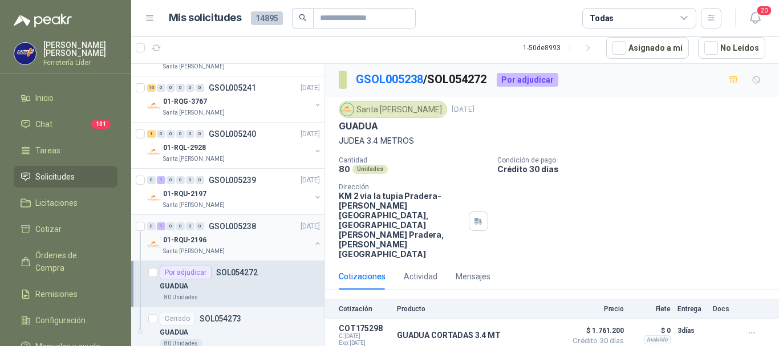
click at [273, 246] on div "01-RQU-2196" at bounding box center [237, 240] width 148 height 14
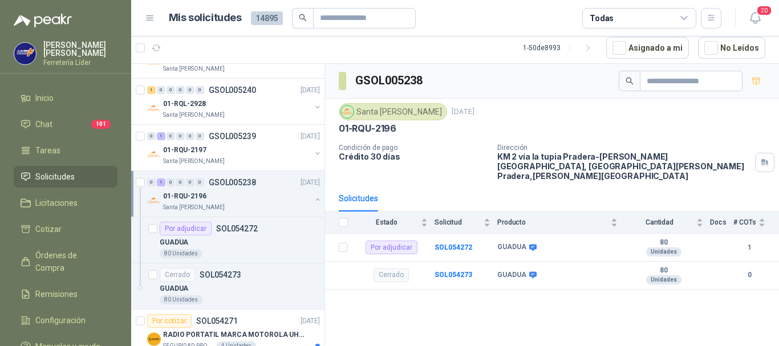
scroll to position [1939, 0]
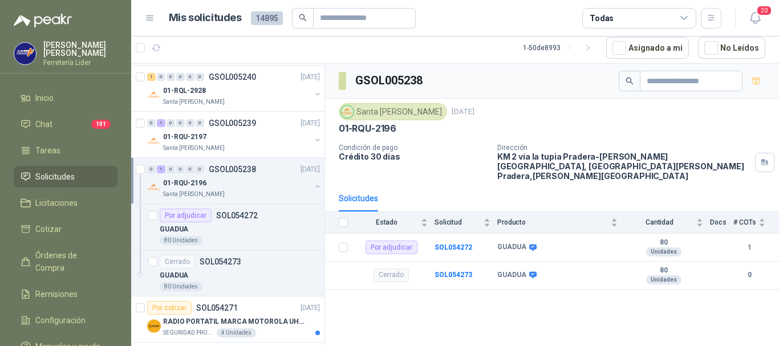
click at [313, 190] on button "button" at bounding box center [317, 186] width 9 height 9
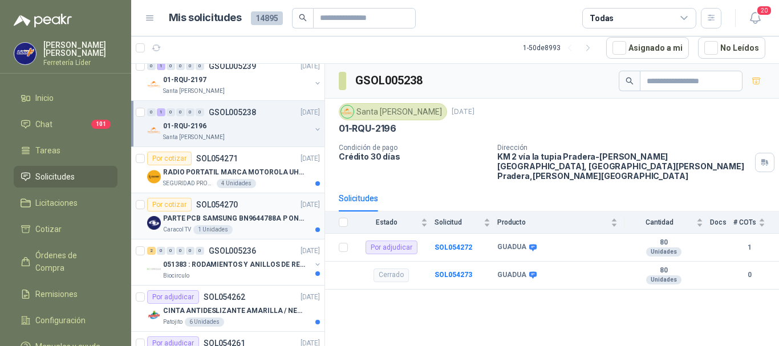
scroll to position [2053, 0]
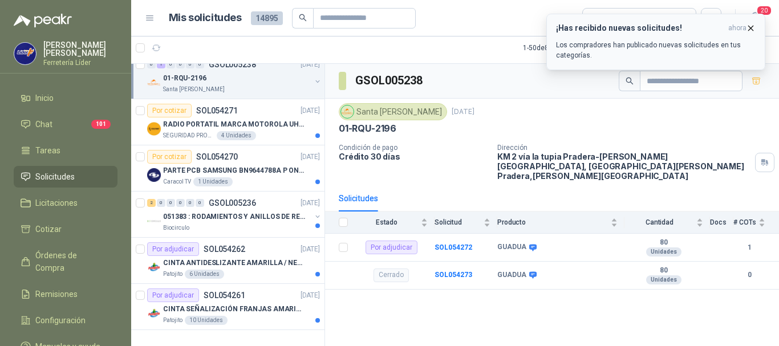
click at [753, 29] on icon "button" at bounding box center [751, 28] width 10 height 10
click at [313, 212] on button "button" at bounding box center [317, 216] width 9 height 9
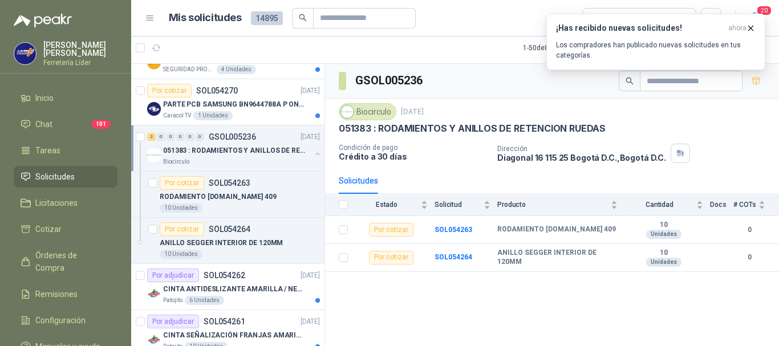
scroll to position [2145, 0]
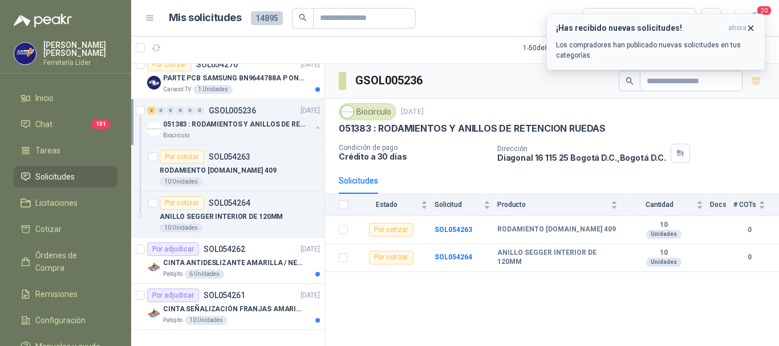
click at [753, 29] on icon "button" at bounding box center [751, 28] width 10 height 10
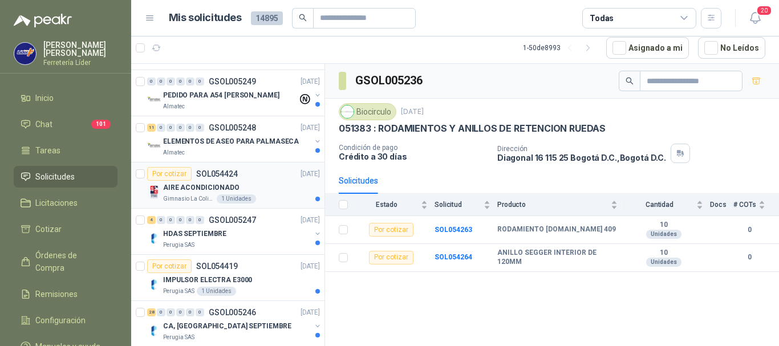
scroll to position [1176, 0]
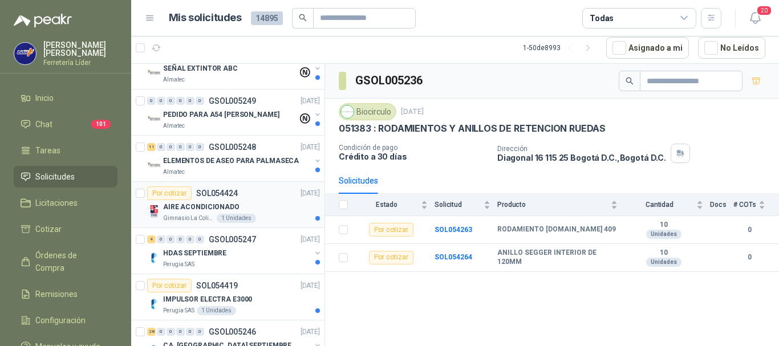
click at [268, 204] on div "AIRE ACONDICIONADO" at bounding box center [241, 207] width 157 height 14
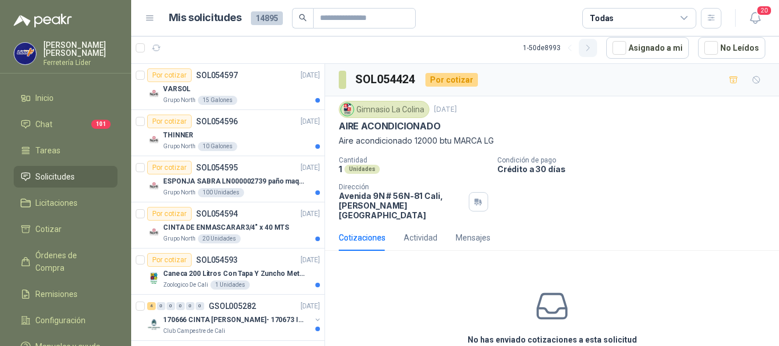
click at [590, 46] on icon "button" at bounding box center [589, 48] width 10 height 10
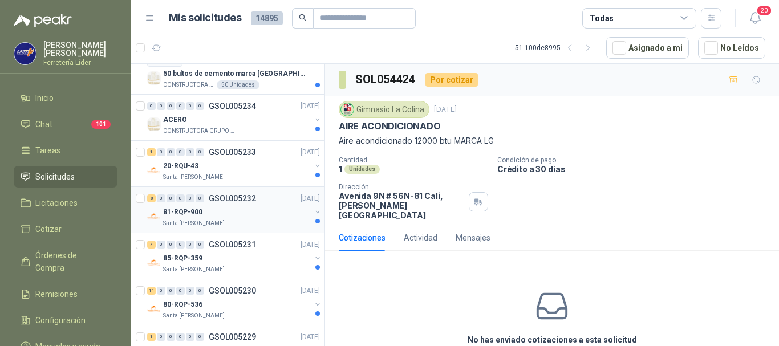
scroll to position [228, 0]
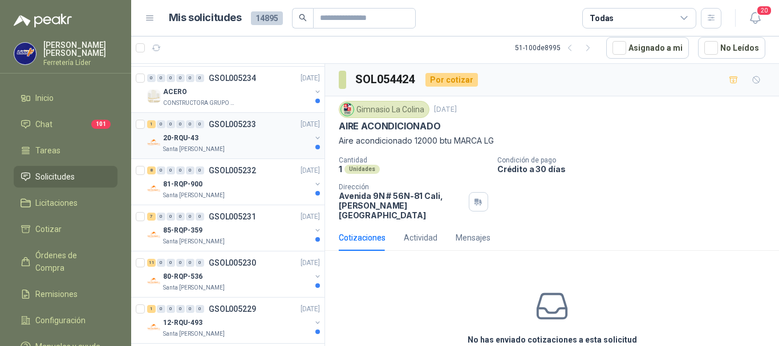
click at [254, 152] on div "Santa [PERSON_NAME]" at bounding box center [237, 149] width 148 height 9
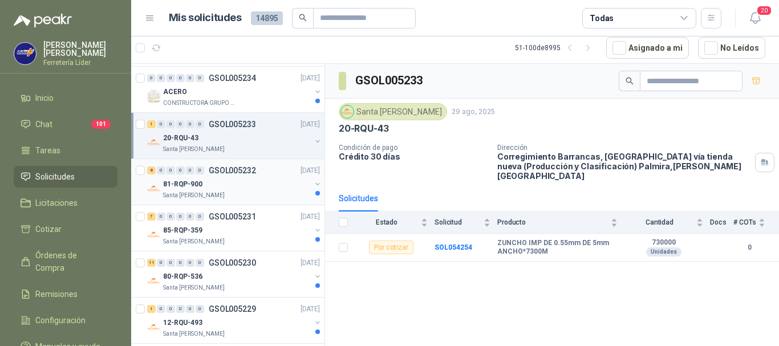
click at [250, 191] on div "81-RQP-900" at bounding box center [237, 184] width 148 height 14
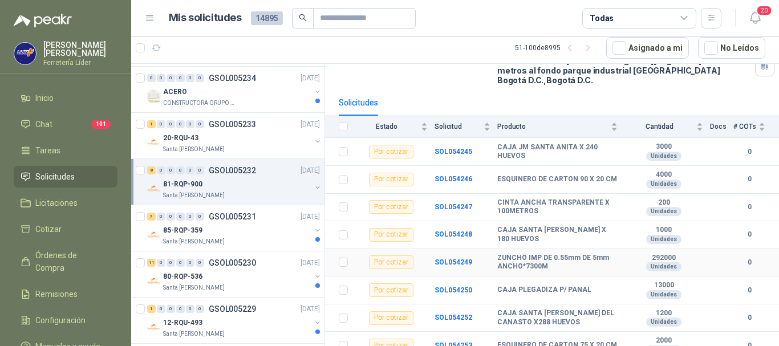
scroll to position [100, 0]
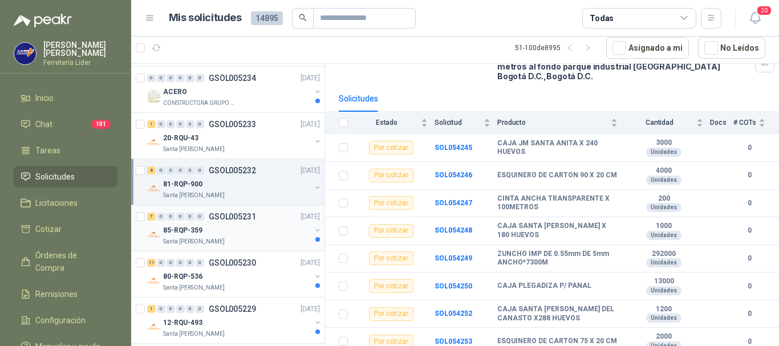
click at [244, 236] on div "85-RQP-359" at bounding box center [237, 231] width 148 height 14
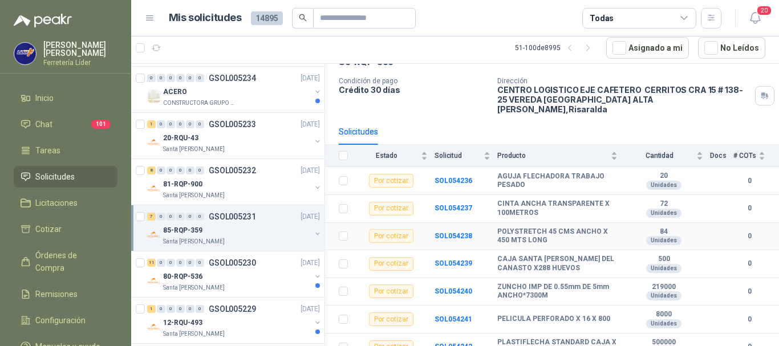
scroll to position [72, 0]
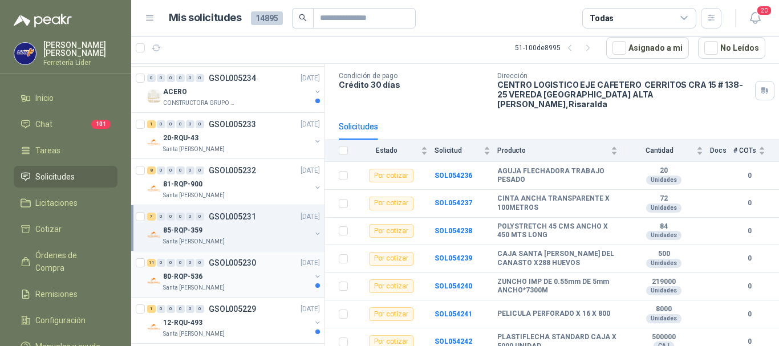
click at [228, 277] on div "80-RQP-536" at bounding box center [237, 277] width 148 height 14
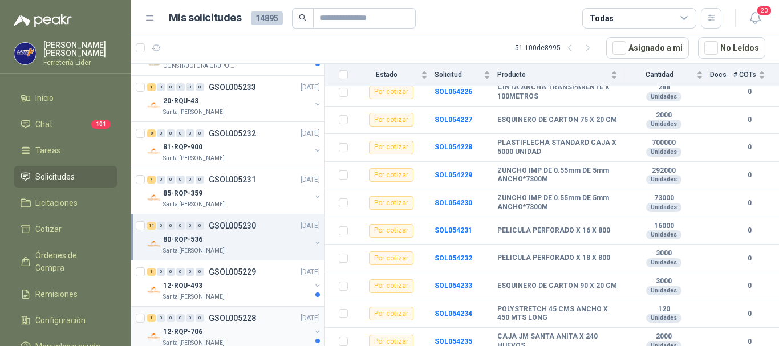
scroll to position [285, 0]
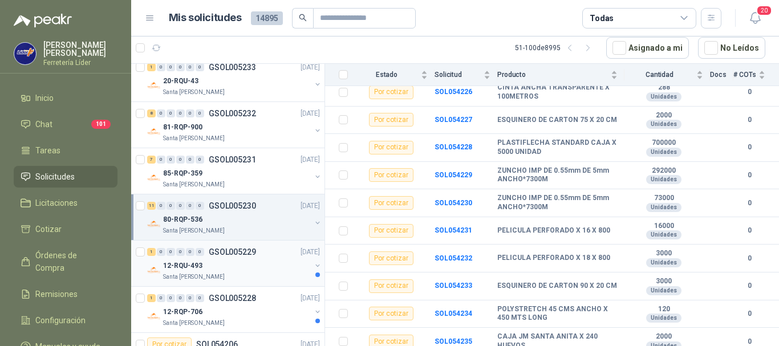
click at [261, 268] on div "12-RQU-493" at bounding box center [237, 266] width 148 height 14
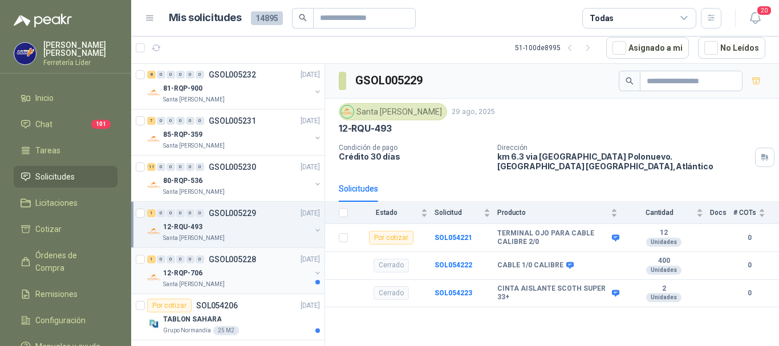
scroll to position [342, 0]
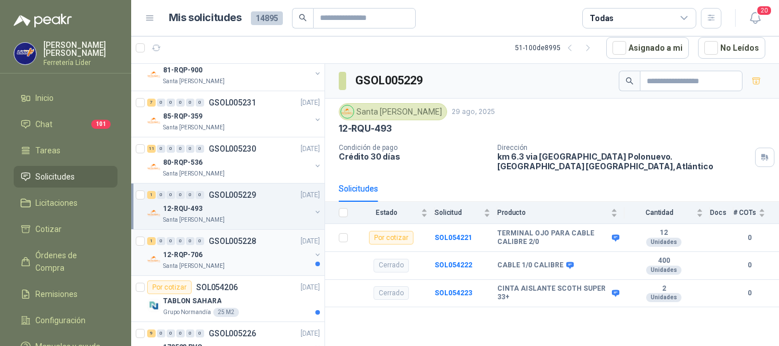
click at [276, 253] on div "12-RQP-706" at bounding box center [237, 255] width 148 height 14
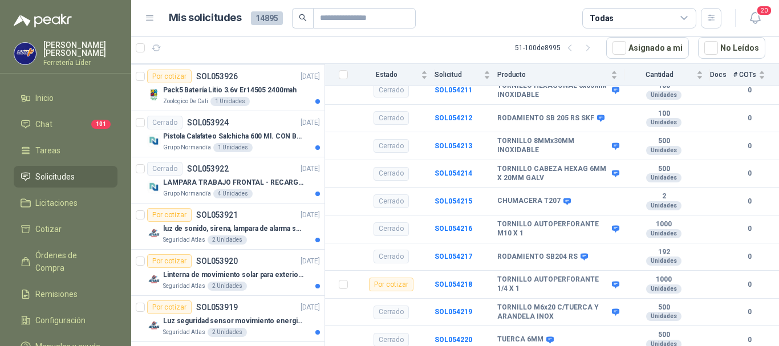
scroll to position [2053, 0]
